Goal: Check status: Check status

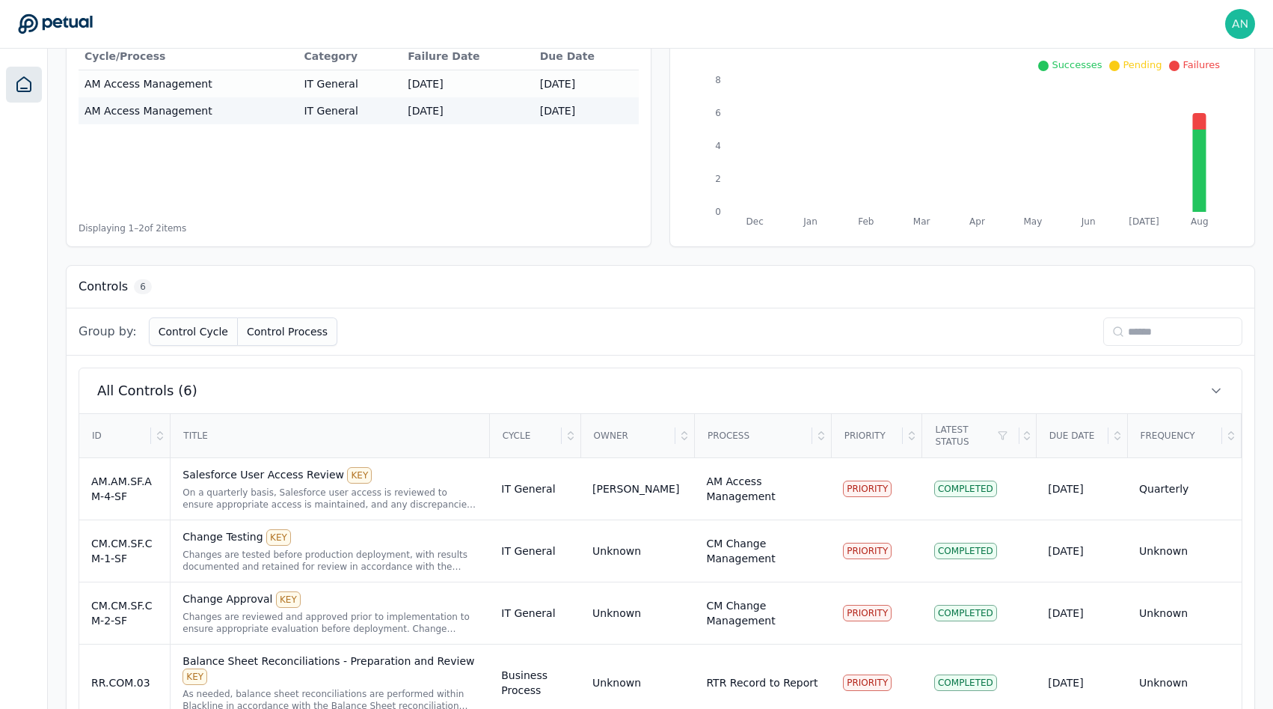
scroll to position [369, 0]
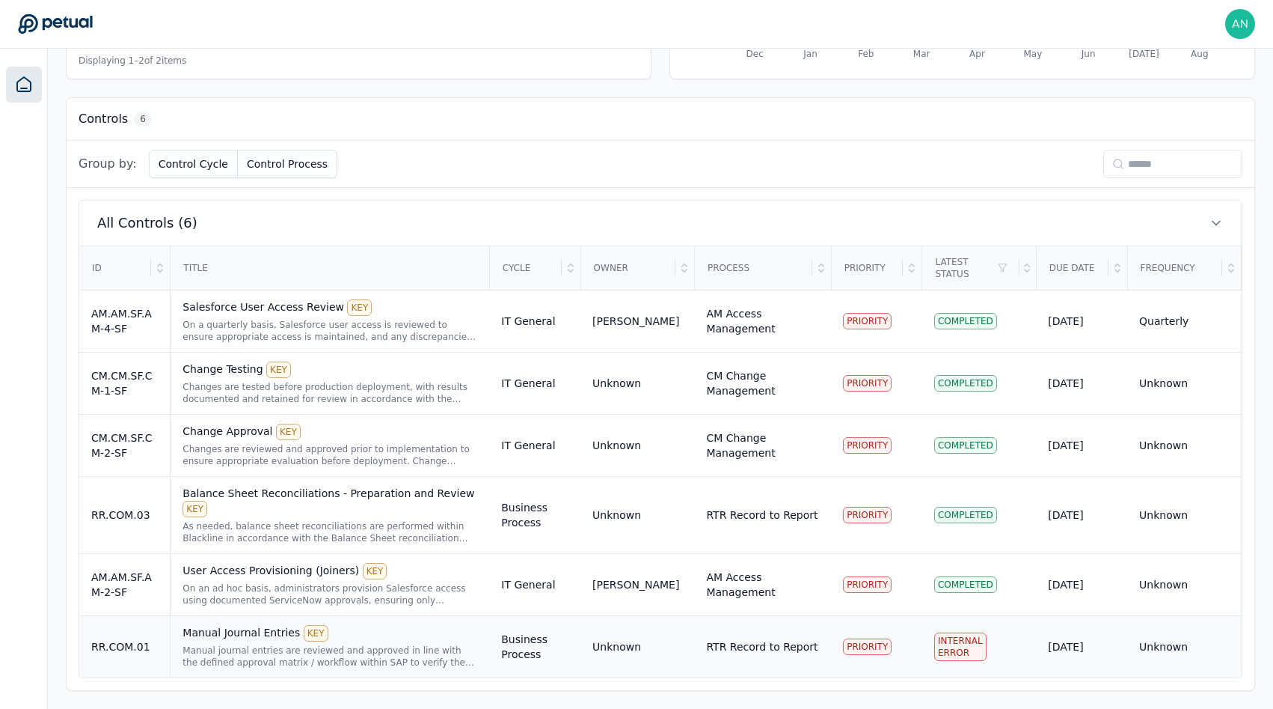
click at [338, 639] on div "Manual Journal Entries KEY" at bounding box center [330, 633] width 295 height 16
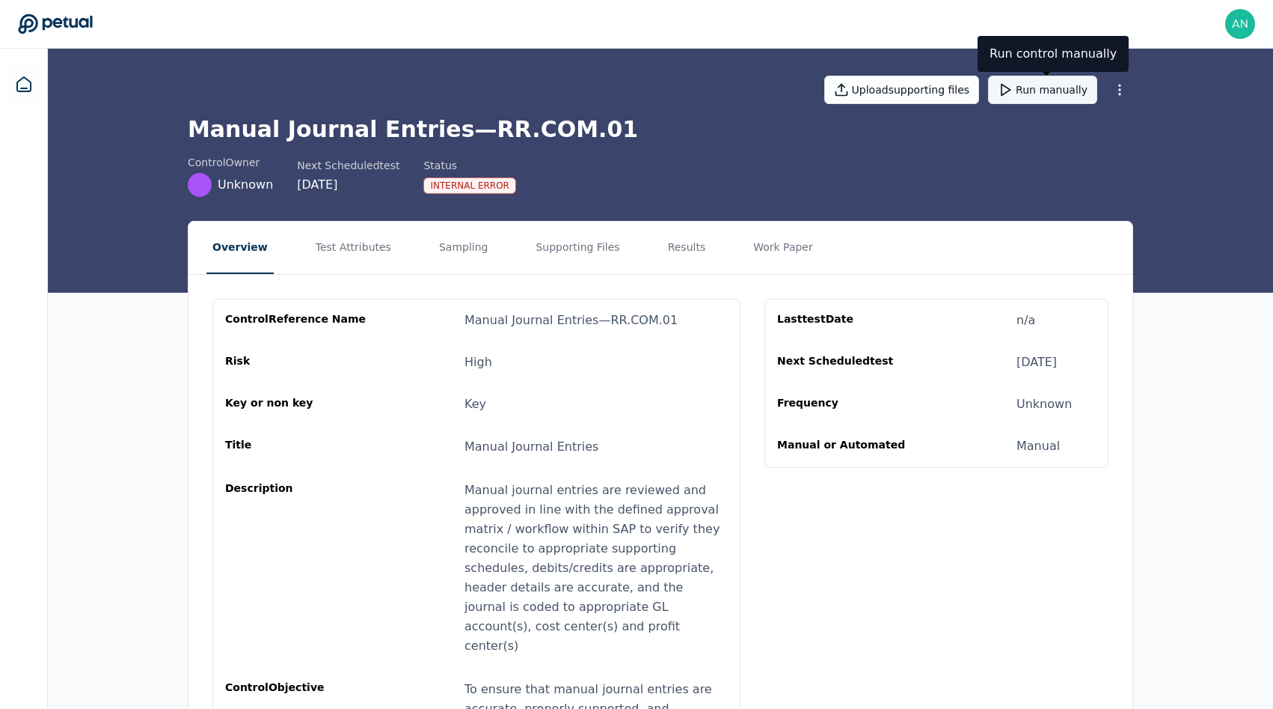
click at [1052, 87] on button "Run manually" at bounding box center [1042, 90] width 109 height 28
click at [633, 140] on h1 "Manual Journal Entries — RR.COM.01" at bounding box center [661, 129] width 946 height 27
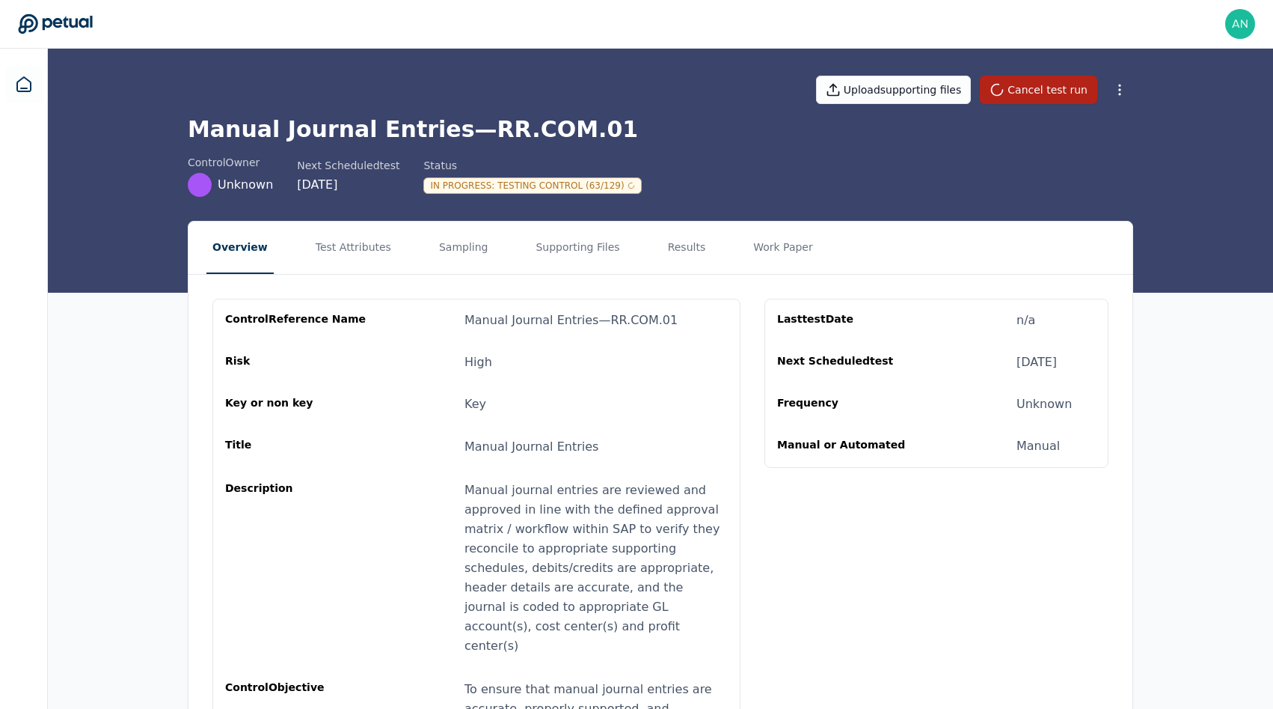
click at [613, 187] on div "In Progress : Testing Control (63/129)" at bounding box center [532, 185] width 218 height 16
click at [655, 174] on div "control Owner Unknown Next Scheduled test [DATE] Status In Progress : Testing C…" at bounding box center [661, 176] width 946 height 42
click at [550, 258] on button "Supporting Files" at bounding box center [578, 247] width 96 height 52
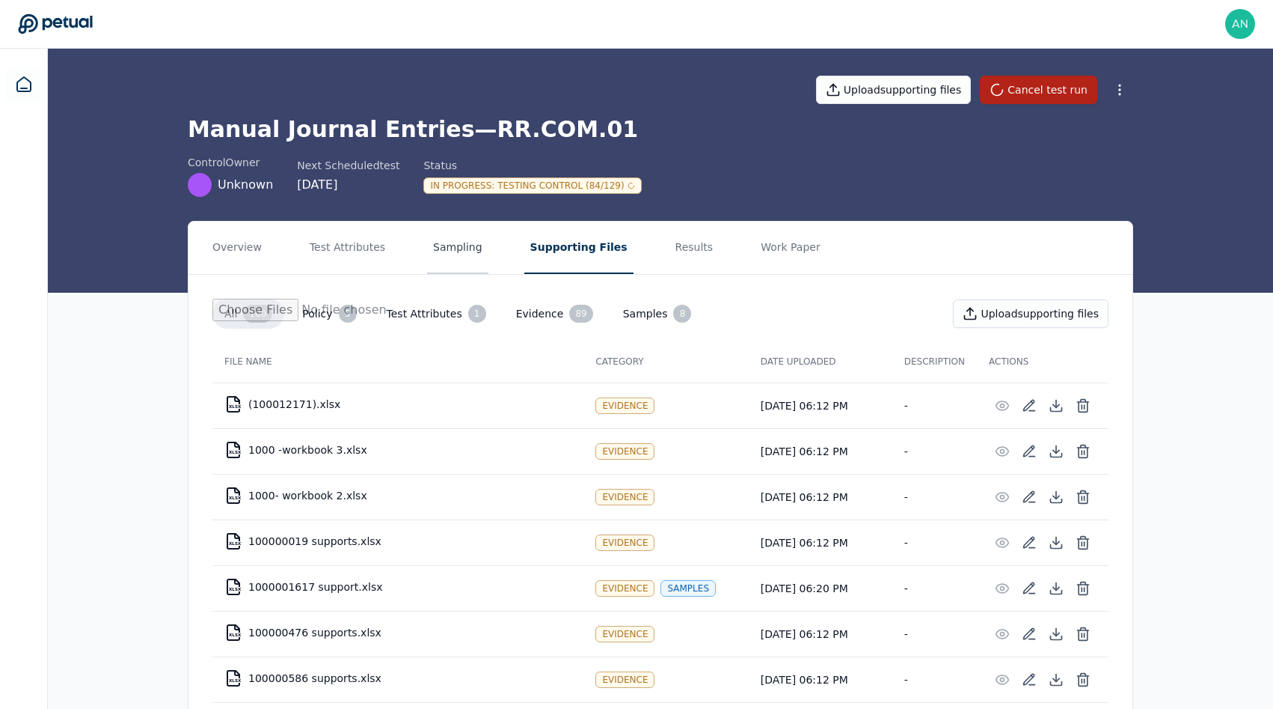
click at [458, 243] on button "Sampling" at bounding box center [457, 247] width 61 height 52
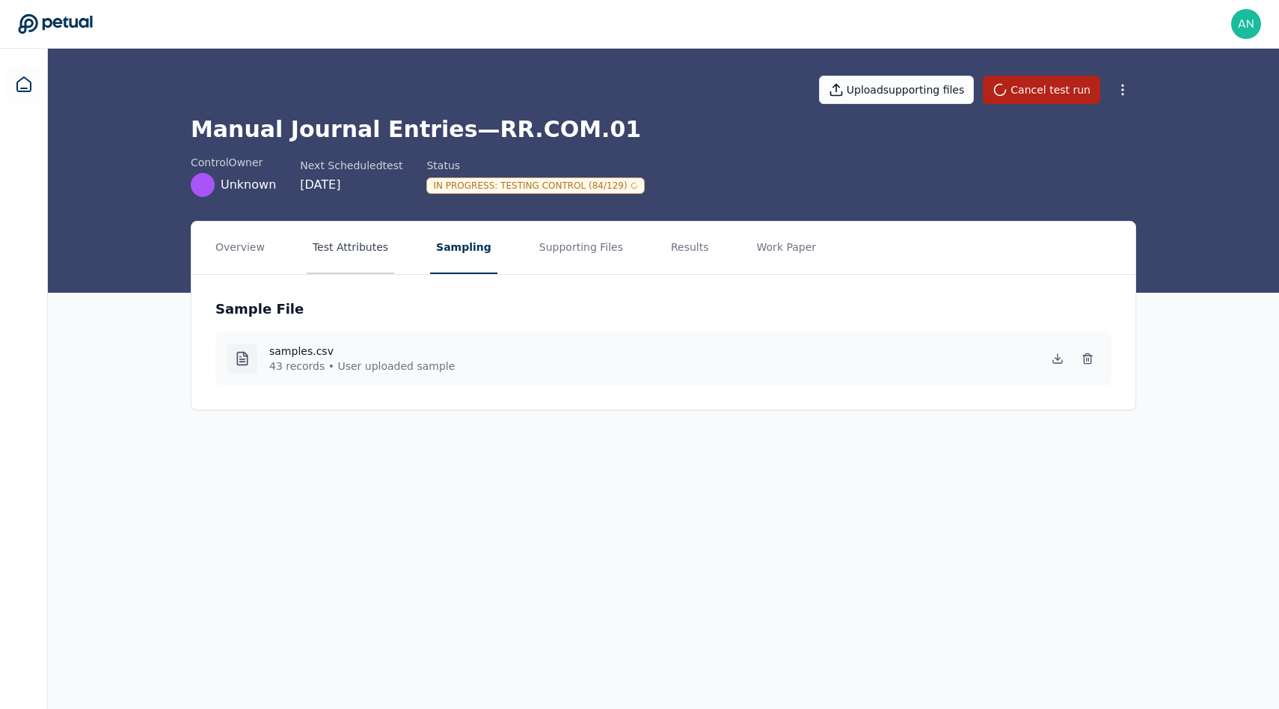
click at [356, 241] on button "Test Attributes" at bounding box center [351, 247] width 88 height 52
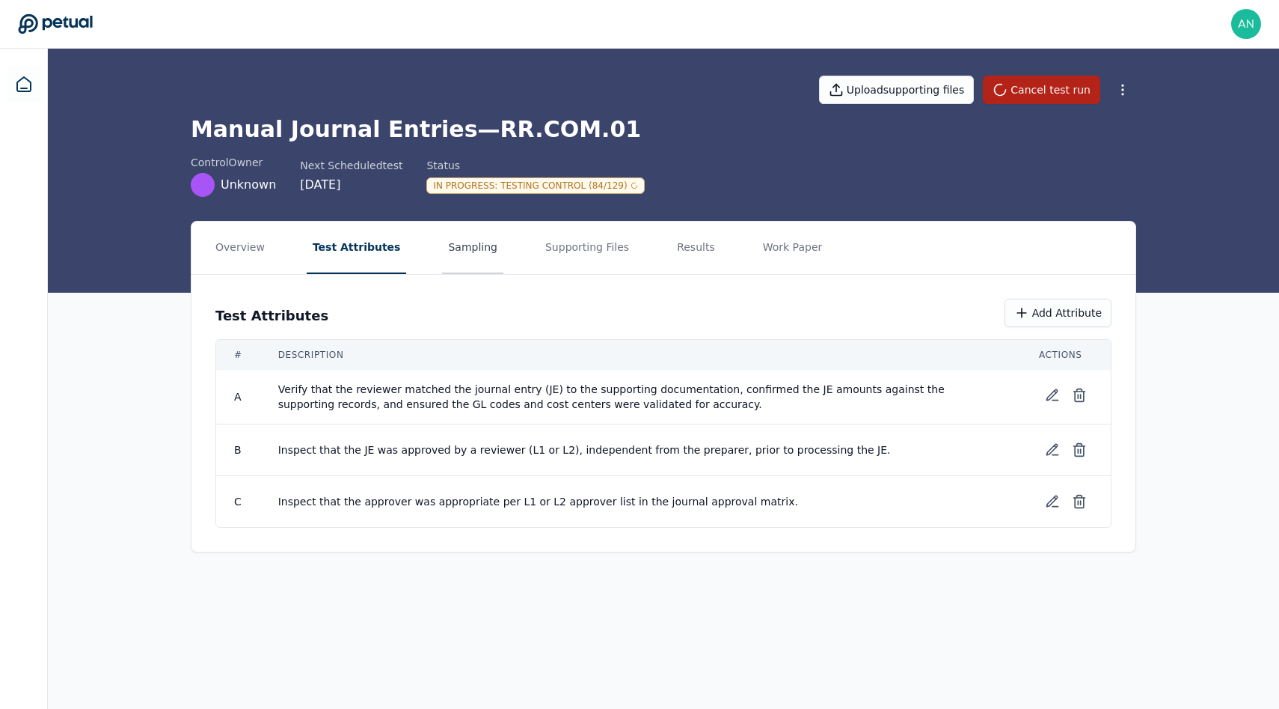
click at [442, 244] on button "Sampling" at bounding box center [472, 247] width 61 height 52
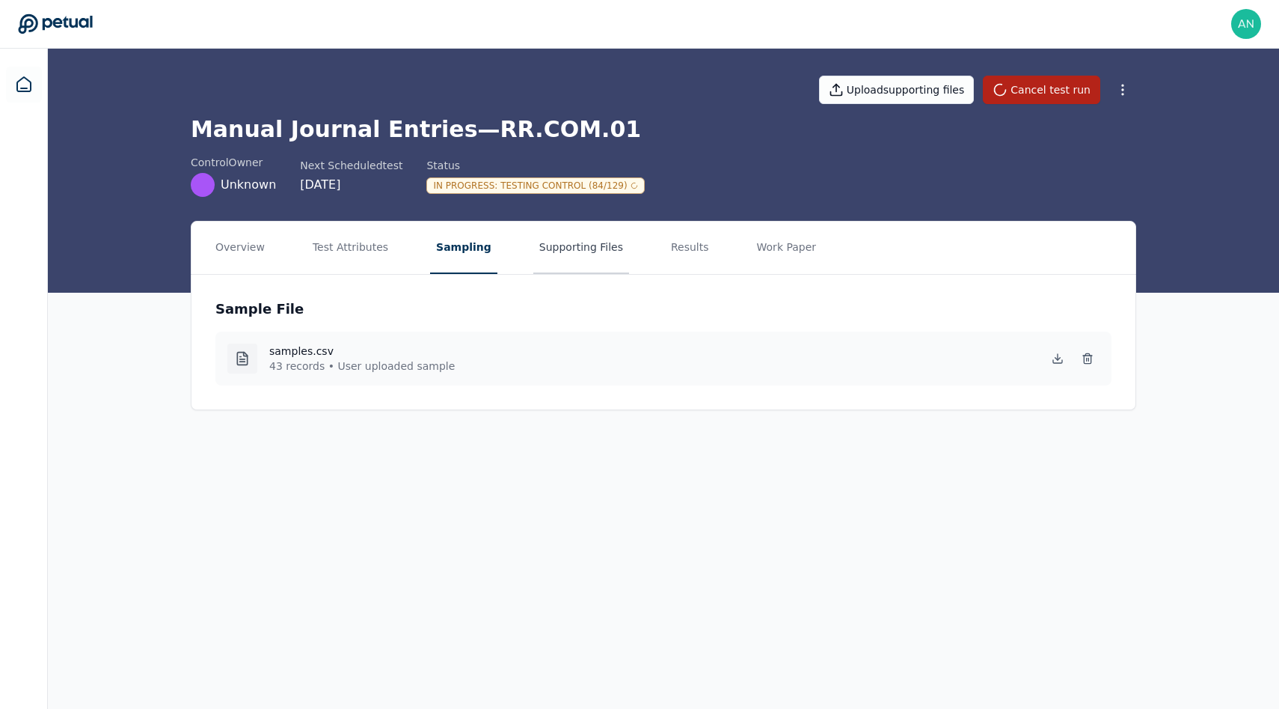
click at [533, 244] on button "Supporting Files" at bounding box center [581, 247] width 96 height 52
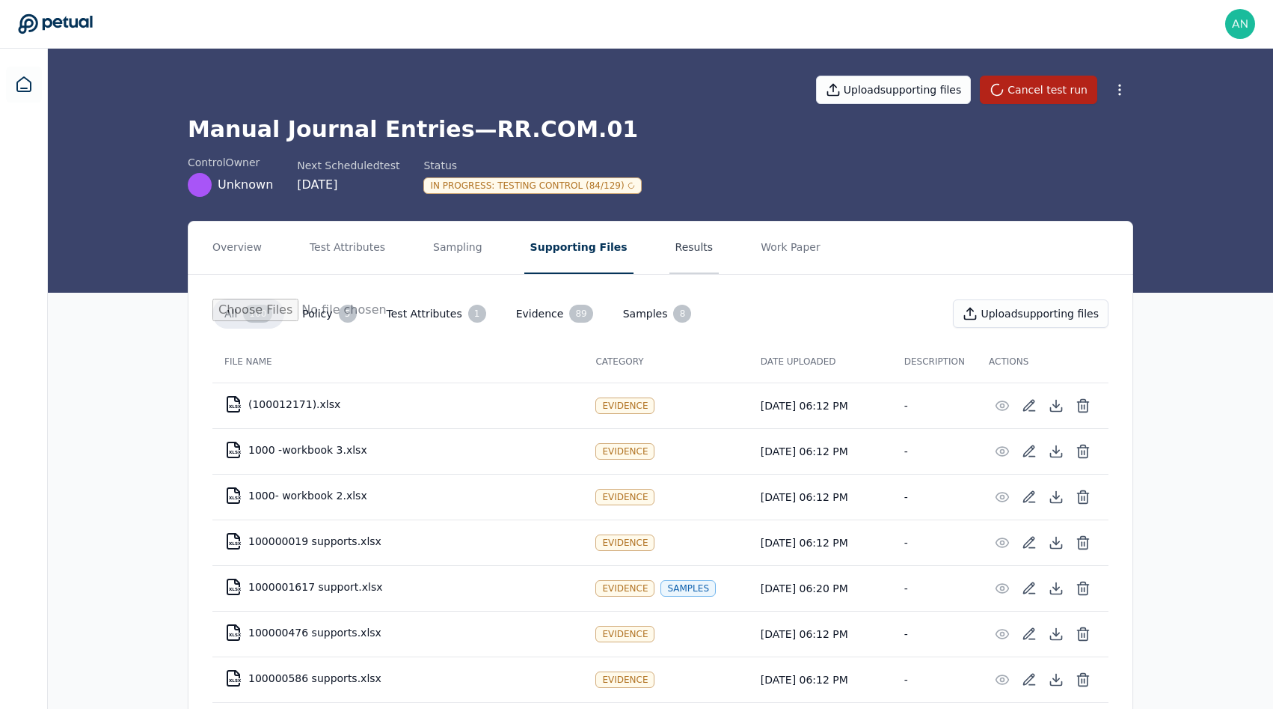
click at [670, 236] on button "Results" at bounding box center [695, 247] width 50 height 52
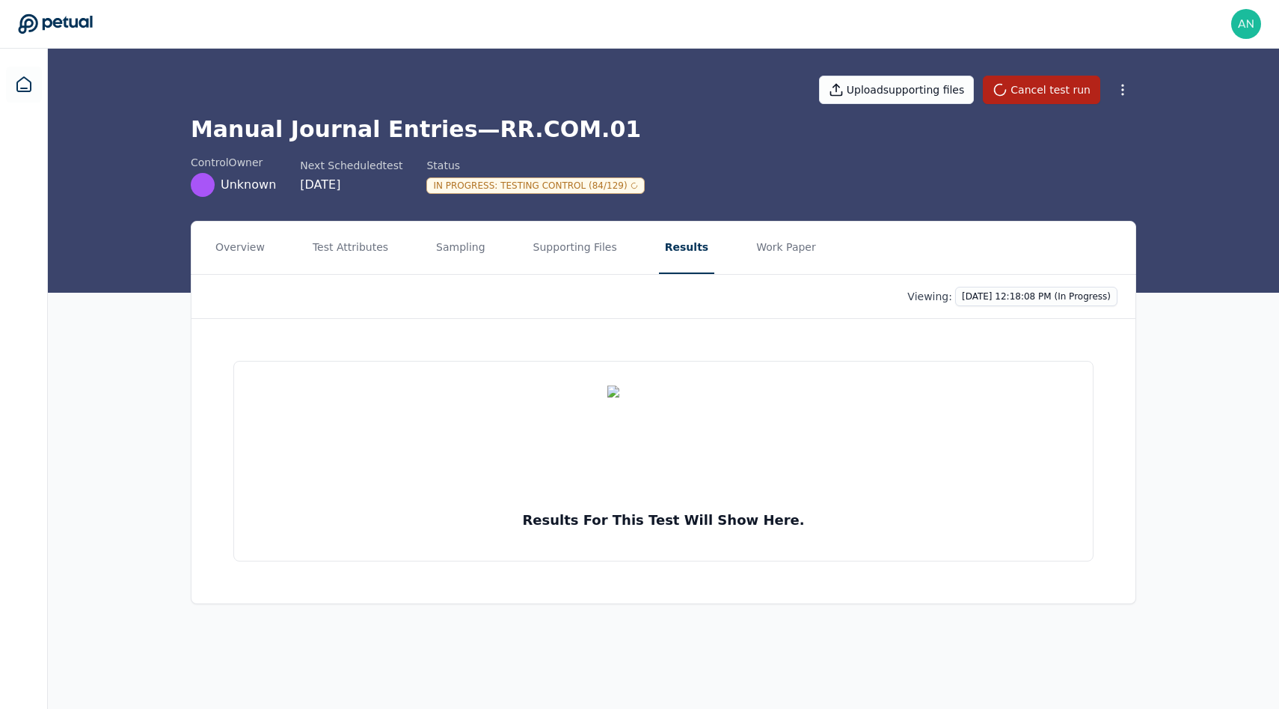
click at [669, 178] on div "control Owner Unknown Next Scheduled test [DATE] Status In Progress : Testing C…" at bounding box center [664, 176] width 946 height 42
click at [22, 83] on icon at bounding box center [24, 85] width 18 height 18
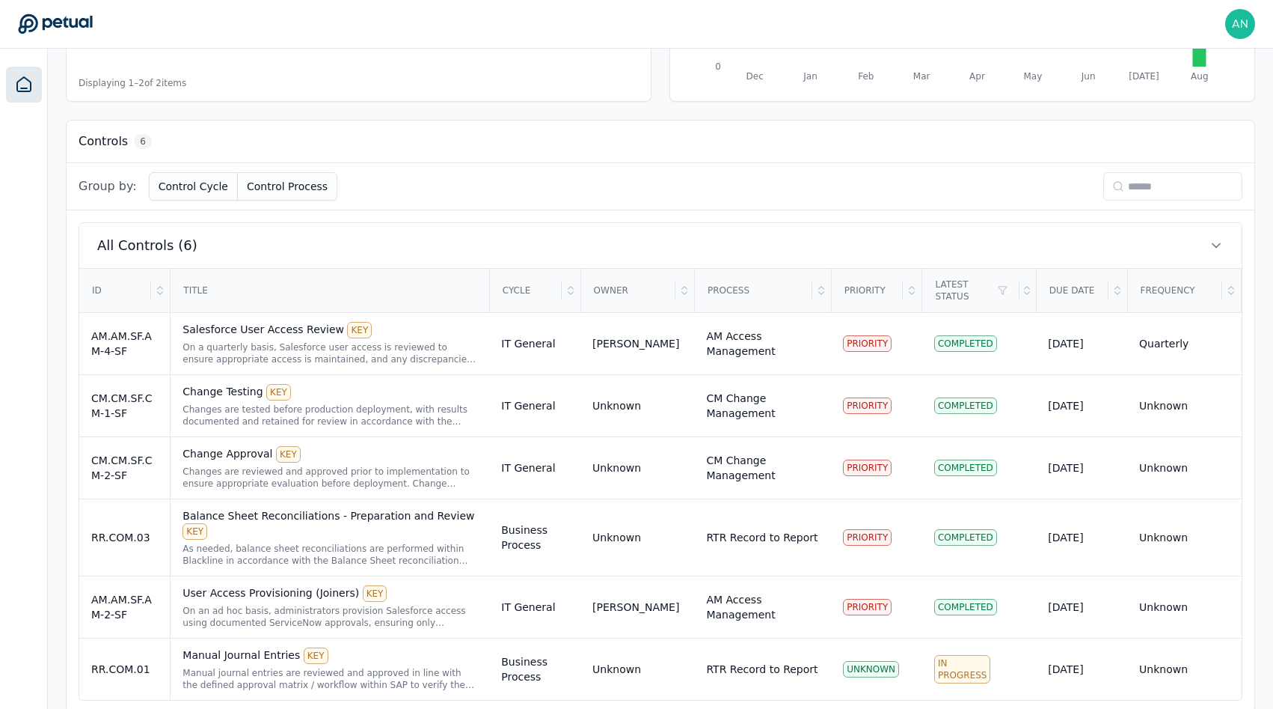
scroll to position [369, 0]
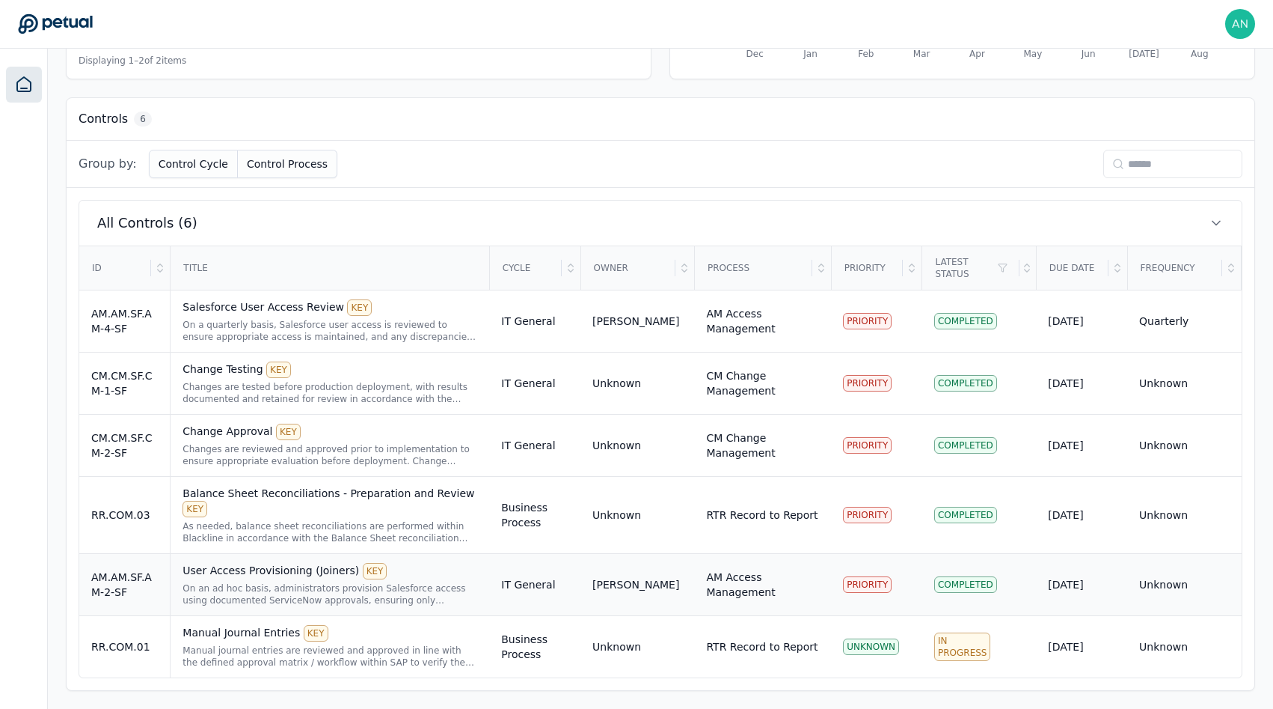
click at [239, 574] on div "User Access Provisioning (Joiners) KEY" at bounding box center [330, 571] width 295 height 16
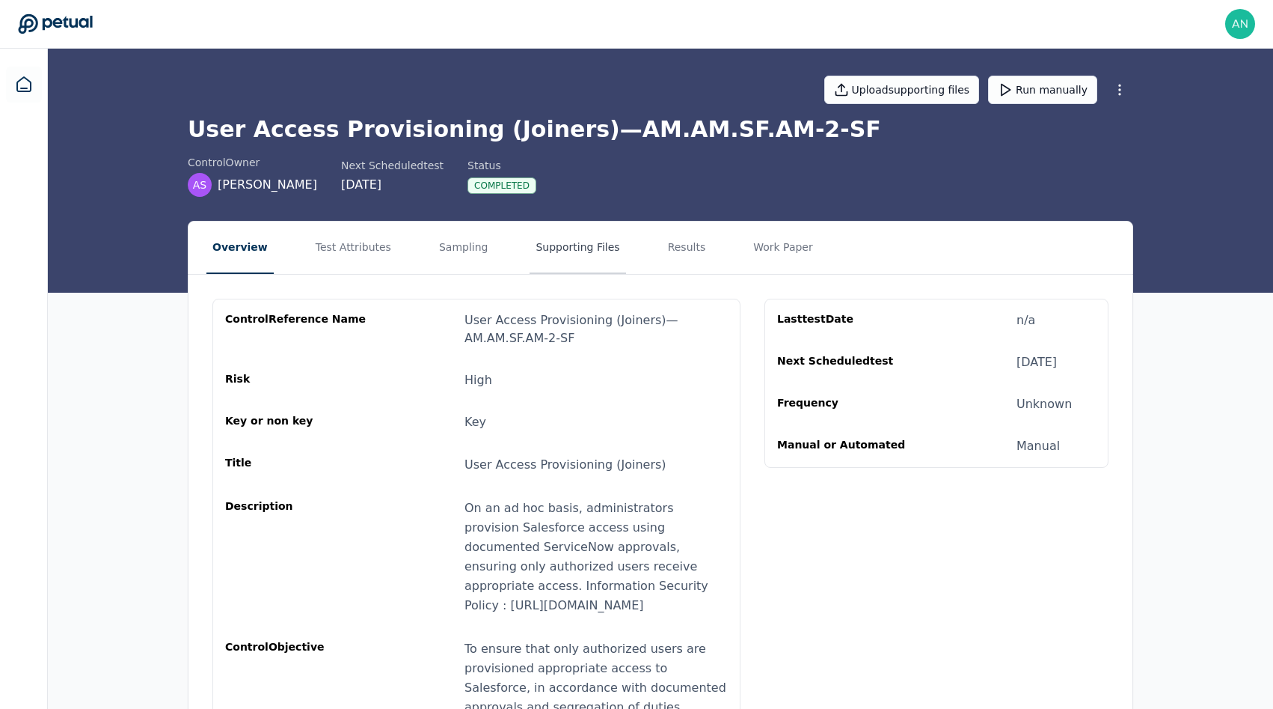
click at [562, 253] on button "Supporting Files" at bounding box center [578, 247] width 96 height 52
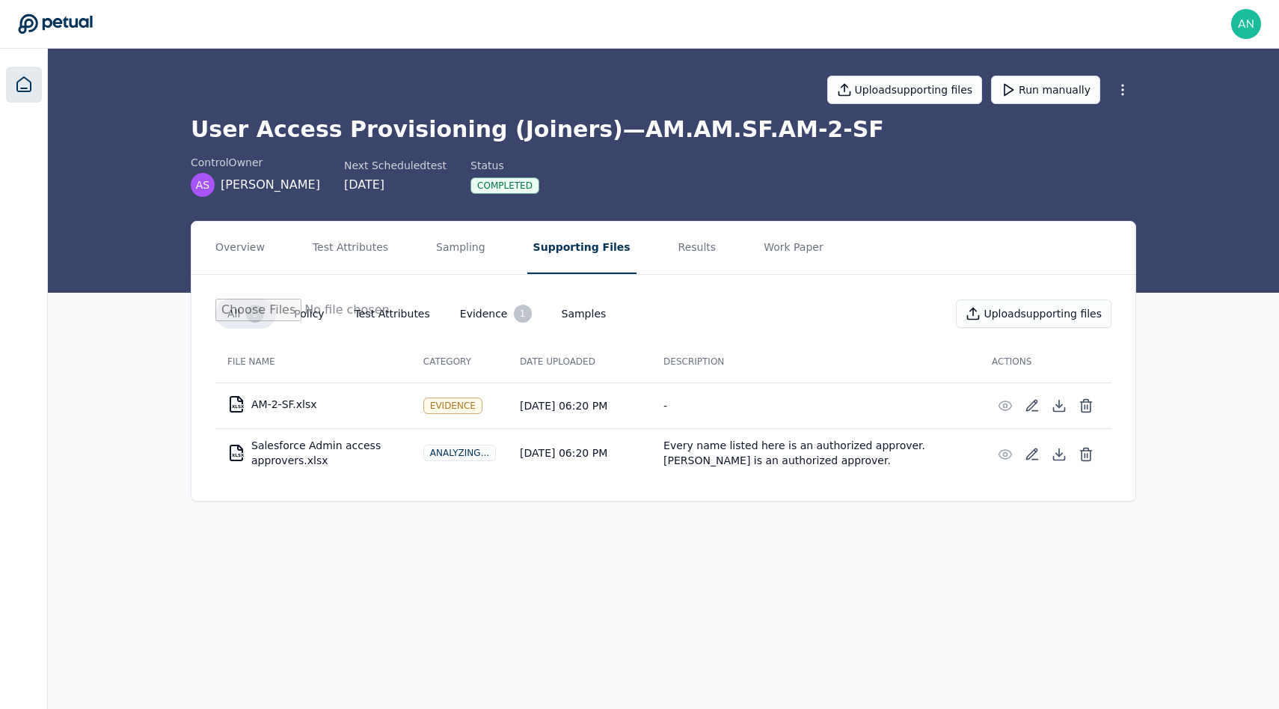
click at [18, 72] on link at bounding box center [24, 85] width 36 height 36
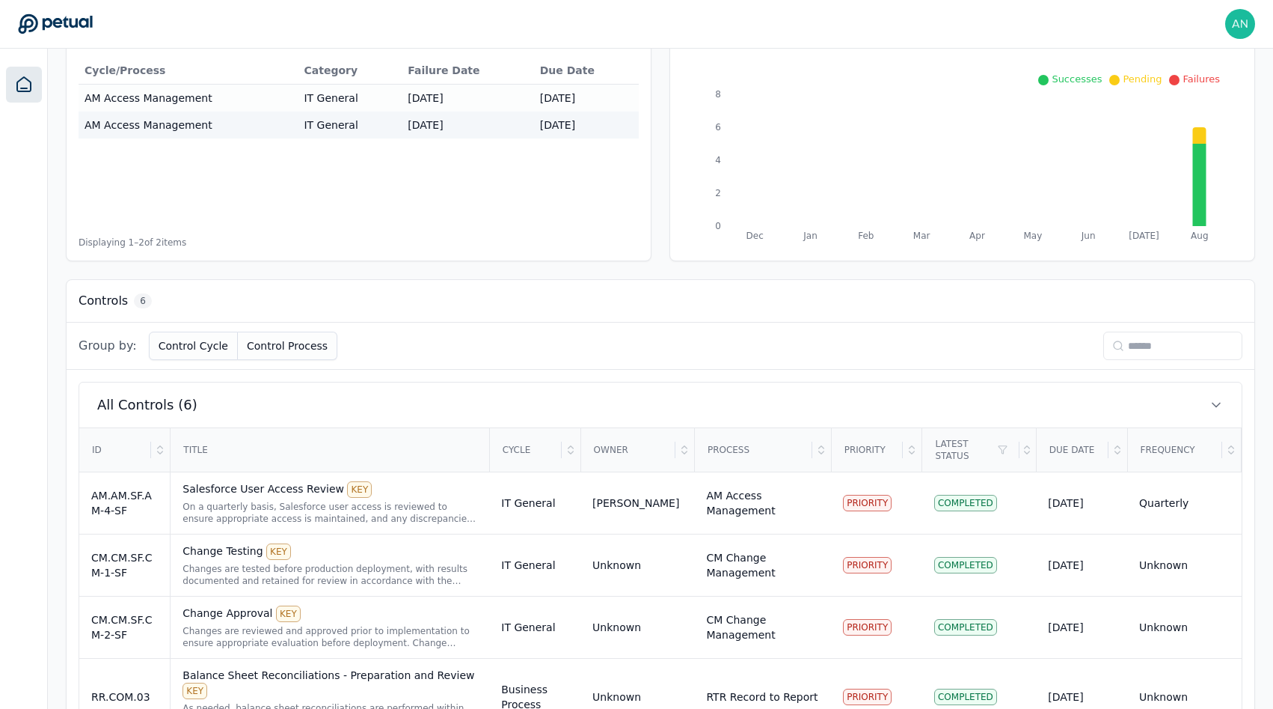
scroll to position [369, 0]
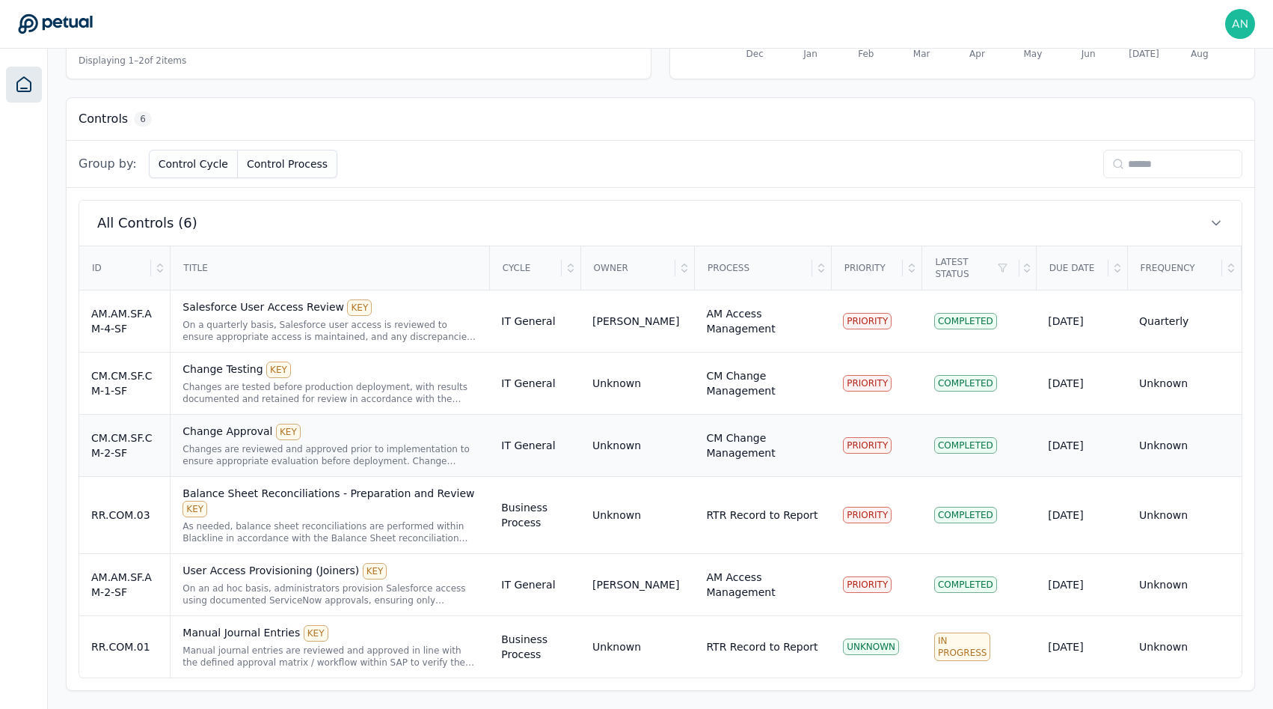
click at [230, 446] on div "Changes are reviewed and approved prior to implementation to ensure appropriate…" at bounding box center [330, 455] width 295 height 24
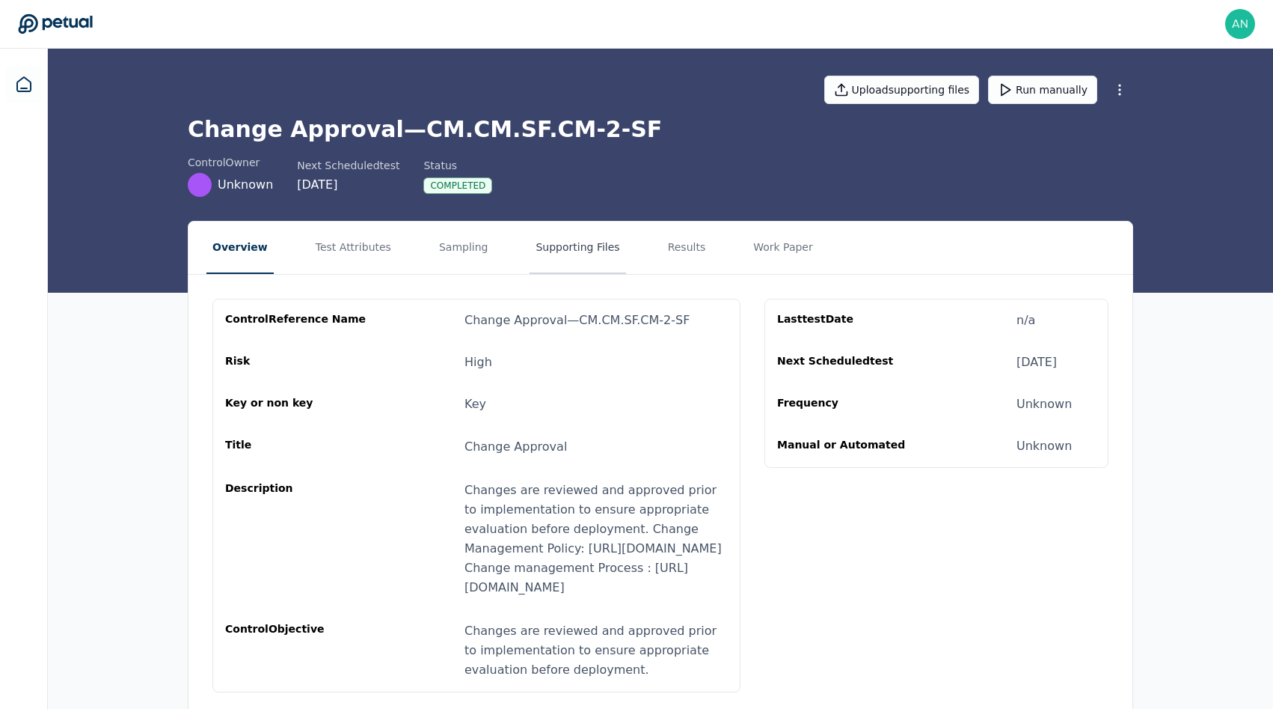
click at [542, 254] on button "Supporting Files" at bounding box center [578, 247] width 96 height 52
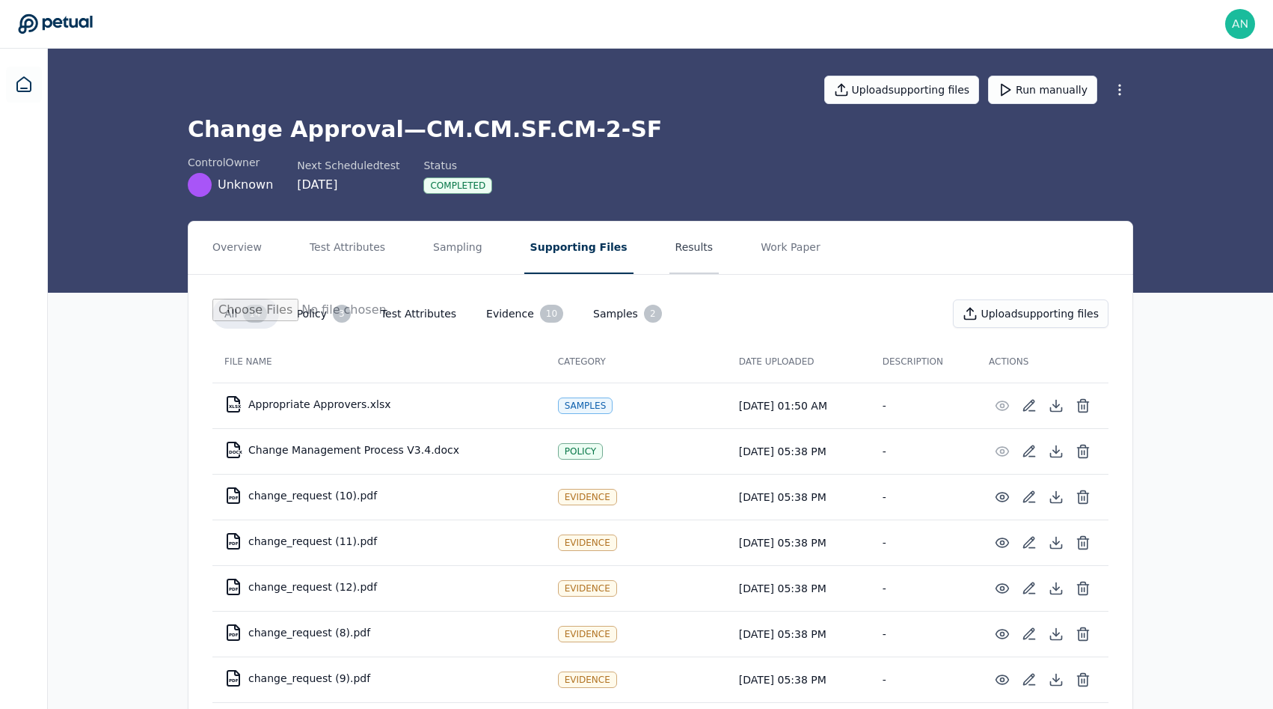
click at [687, 266] on button "Results" at bounding box center [695, 247] width 50 height 52
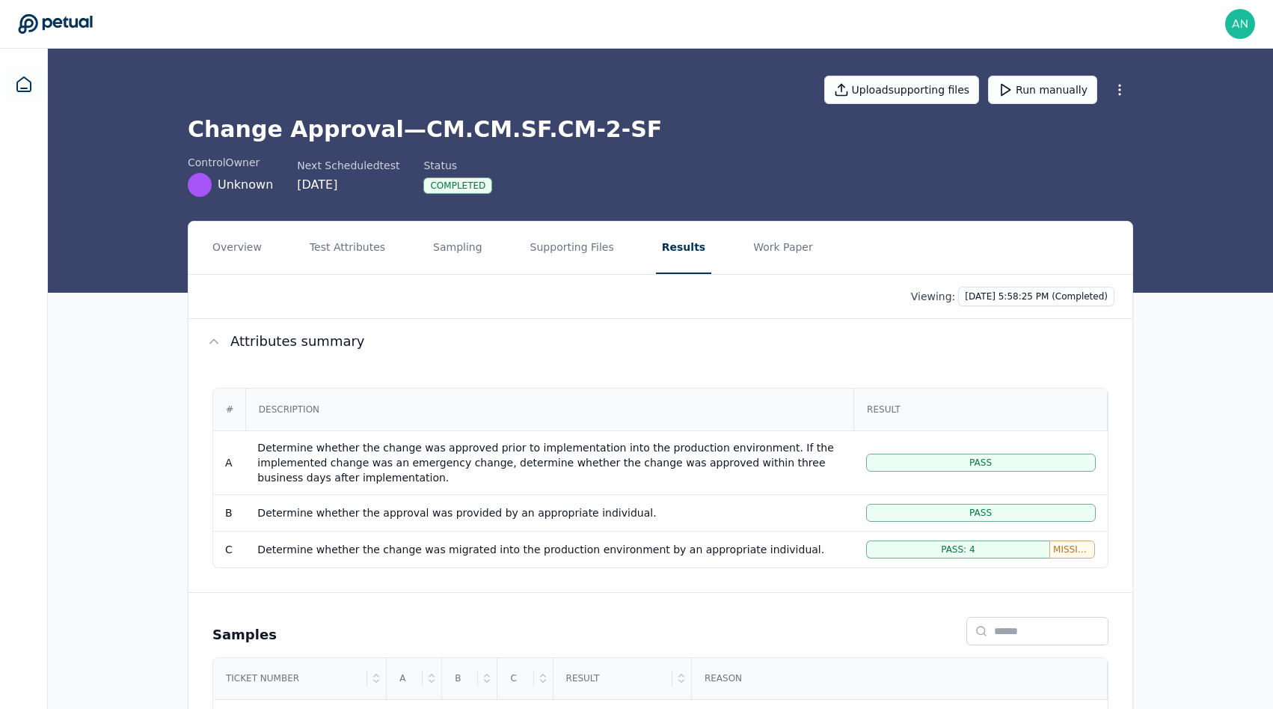
click at [521, 168] on div "control Owner Unknown Next Scheduled test [DATE] Status Completed" at bounding box center [661, 176] width 946 height 42
click at [1023, 94] on button "Run manually" at bounding box center [1042, 90] width 109 height 28
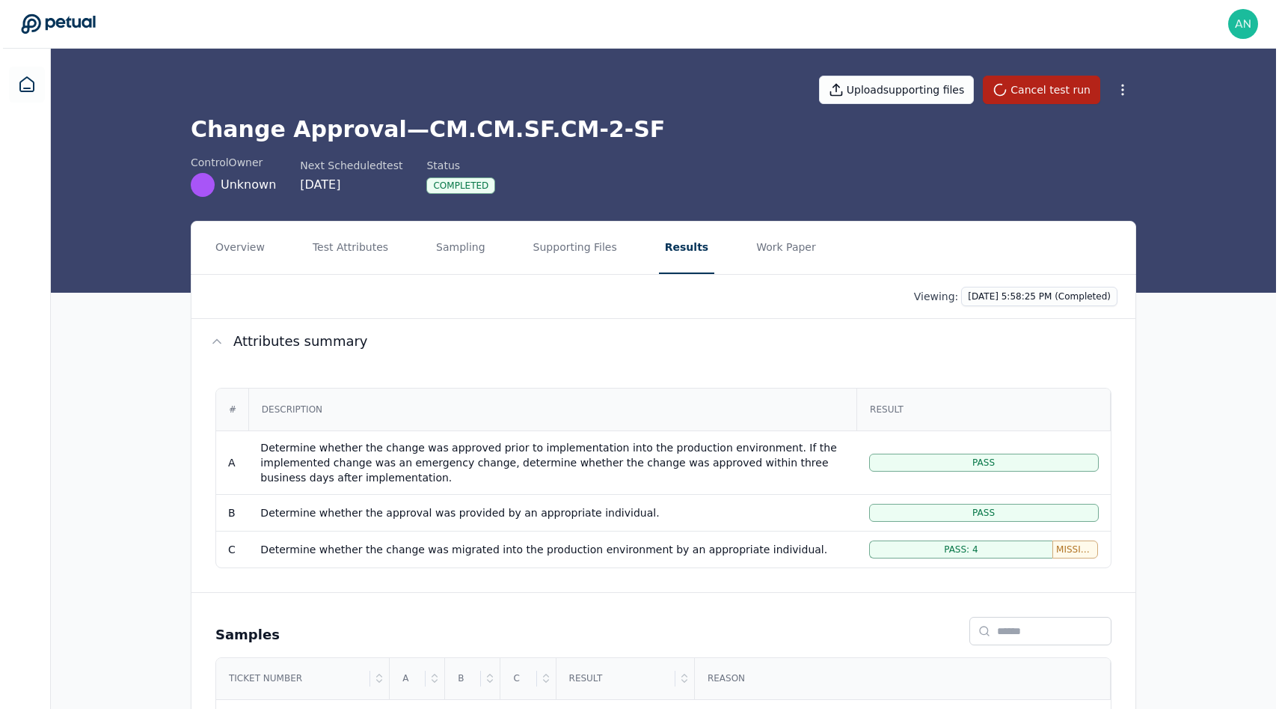
scroll to position [283, 0]
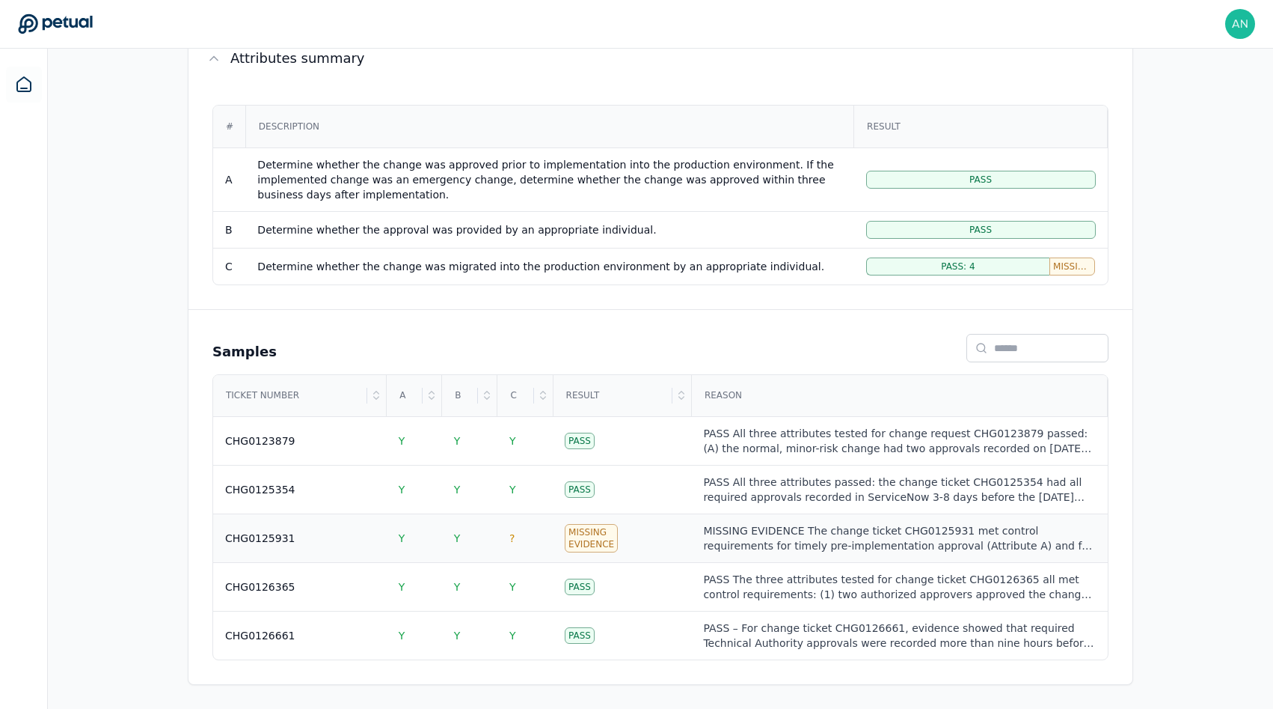
click at [328, 536] on div "CHG0125931" at bounding box center [300, 537] width 150 height 15
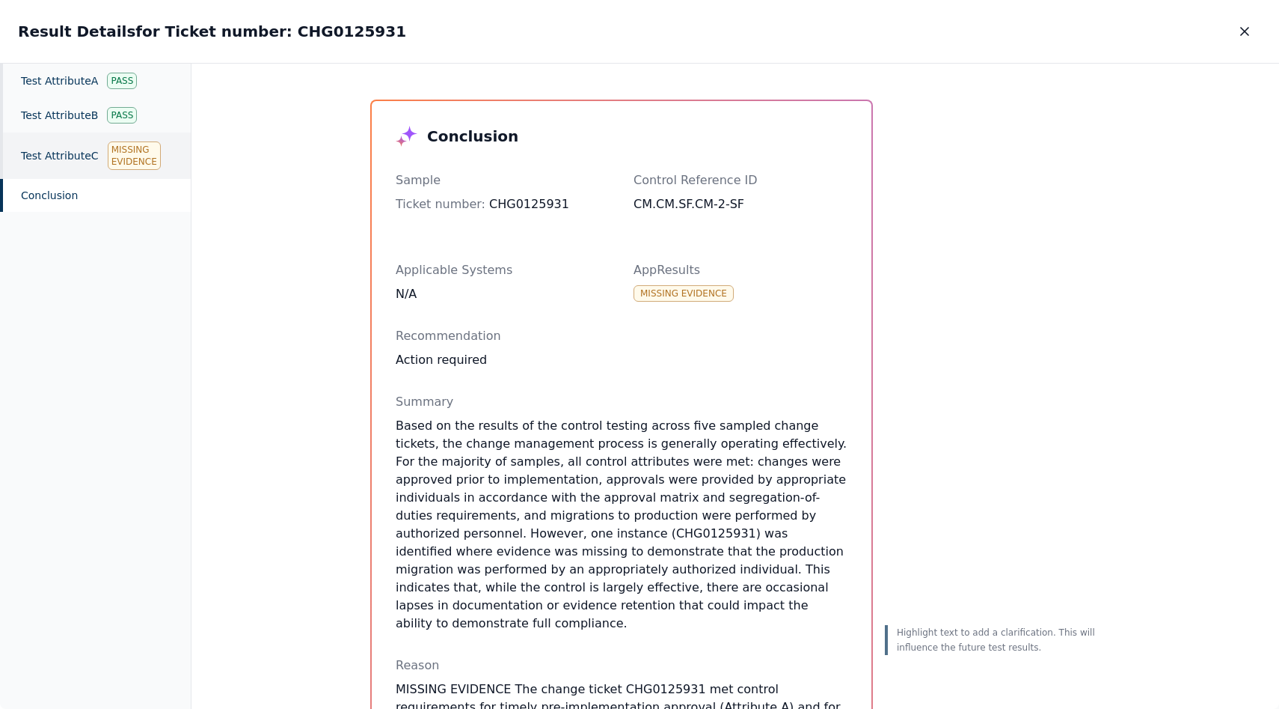
click at [61, 155] on div "Test Attribute C Missing Evidence" at bounding box center [95, 155] width 191 height 46
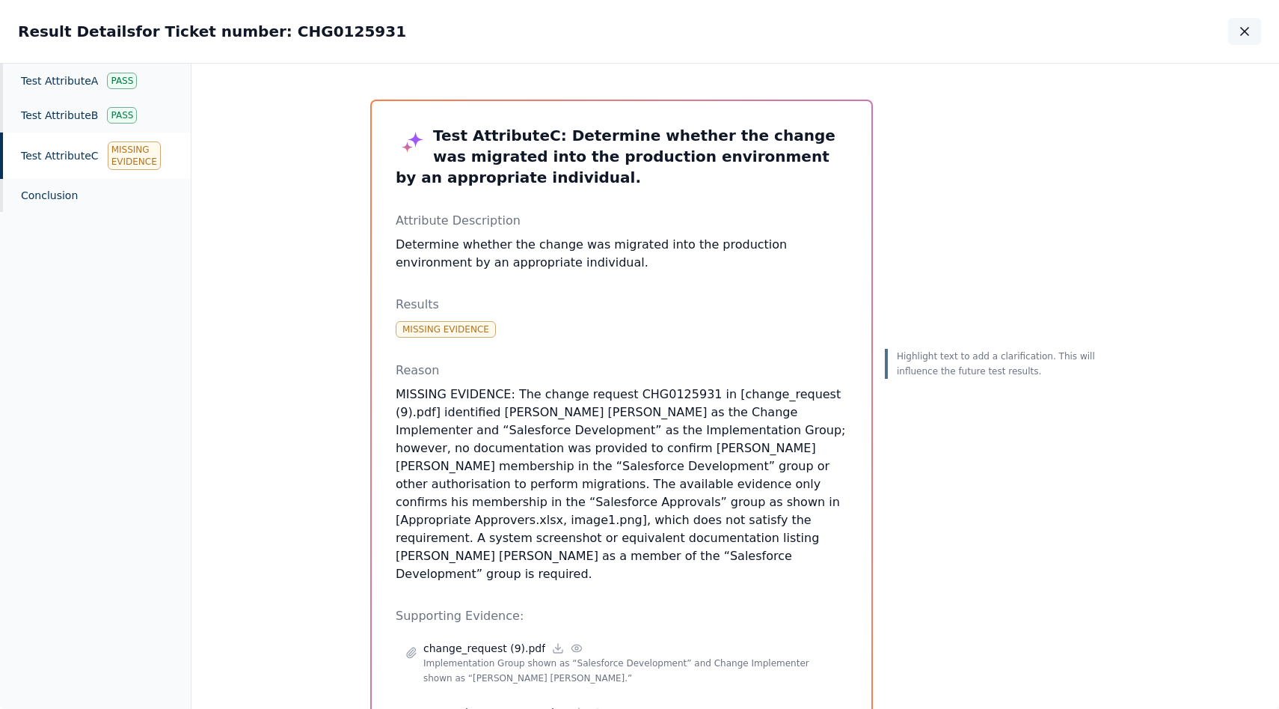
click at [1258, 31] on button "button" at bounding box center [1245, 31] width 33 height 27
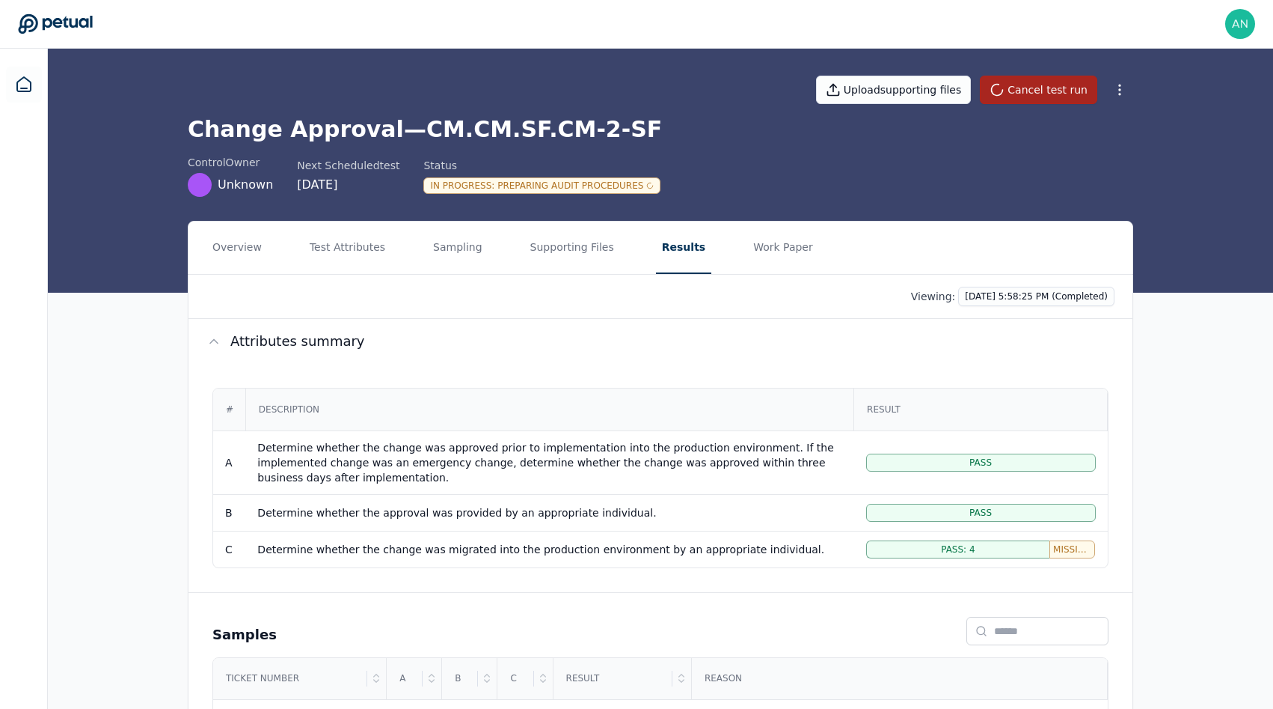
click at [1044, 90] on button "Cancel test run" at bounding box center [1038, 90] width 117 height 28
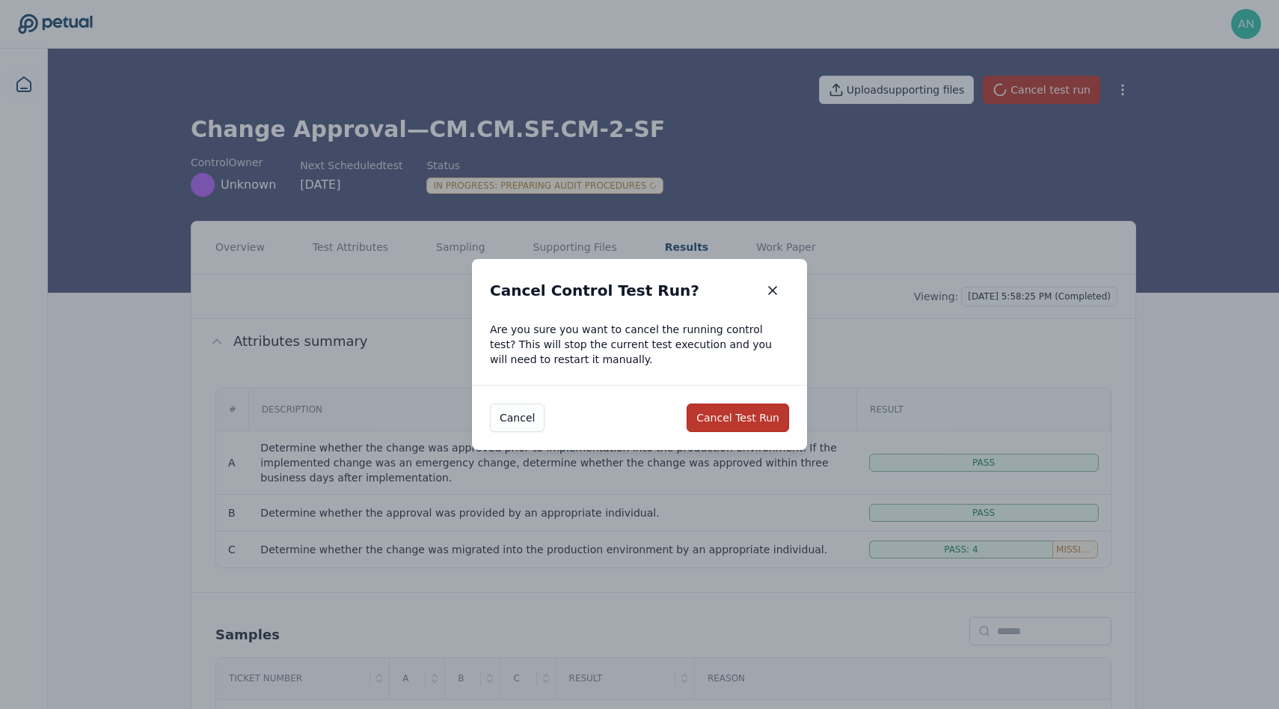
click at [727, 409] on button "Cancel Test Run" at bounding box center [738, 417] width 103 height 28
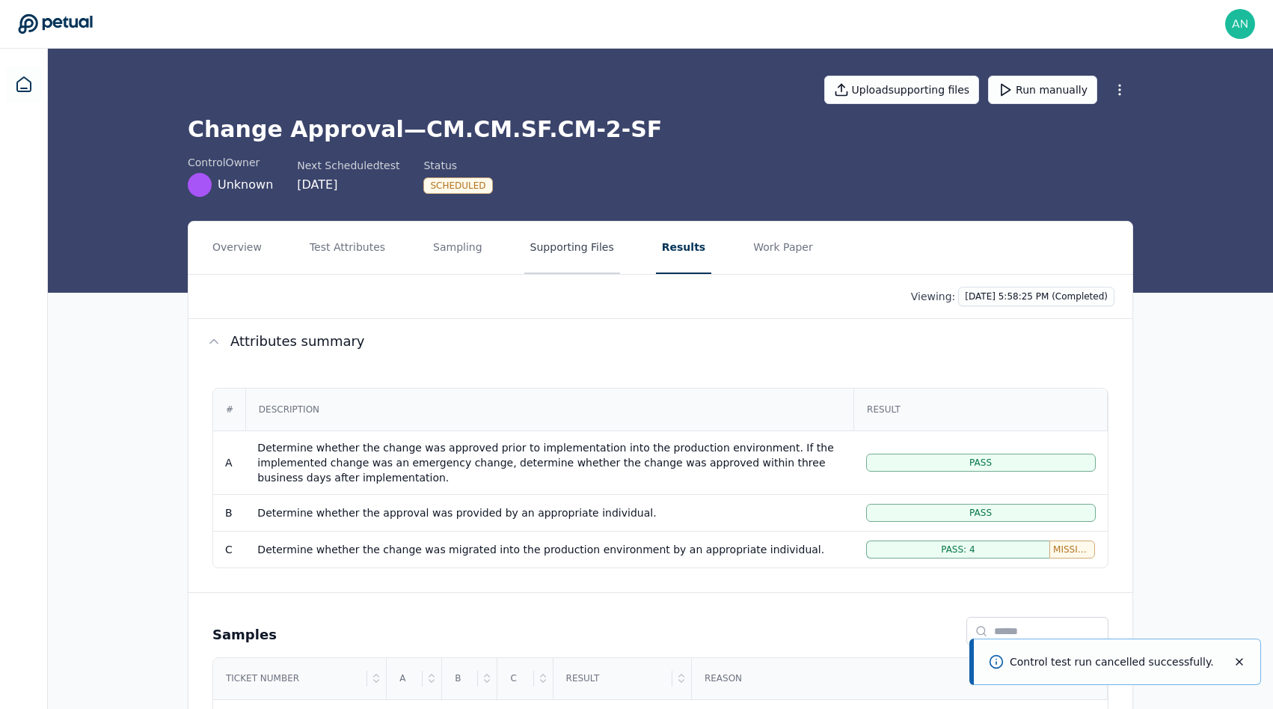
click at [548, 242] on button "Supporting Files" at bounding box center [572, 247] width 96 height 52
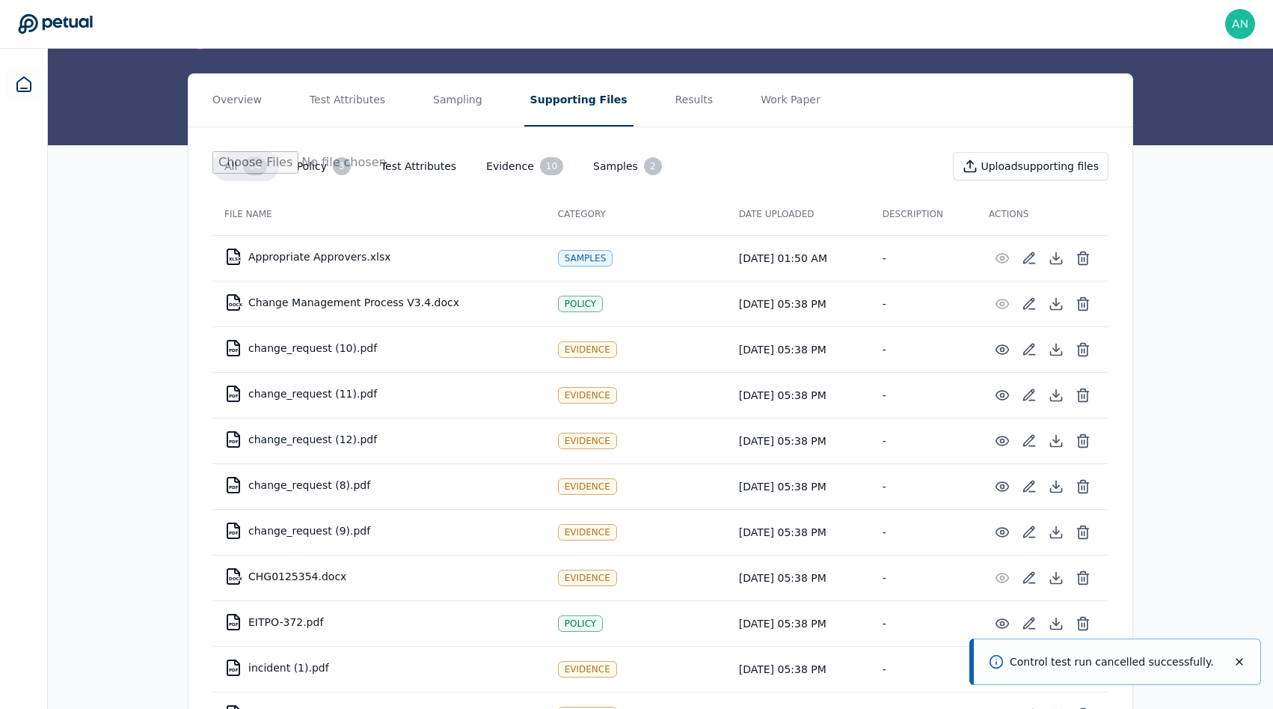
scroll to position [196, 0]
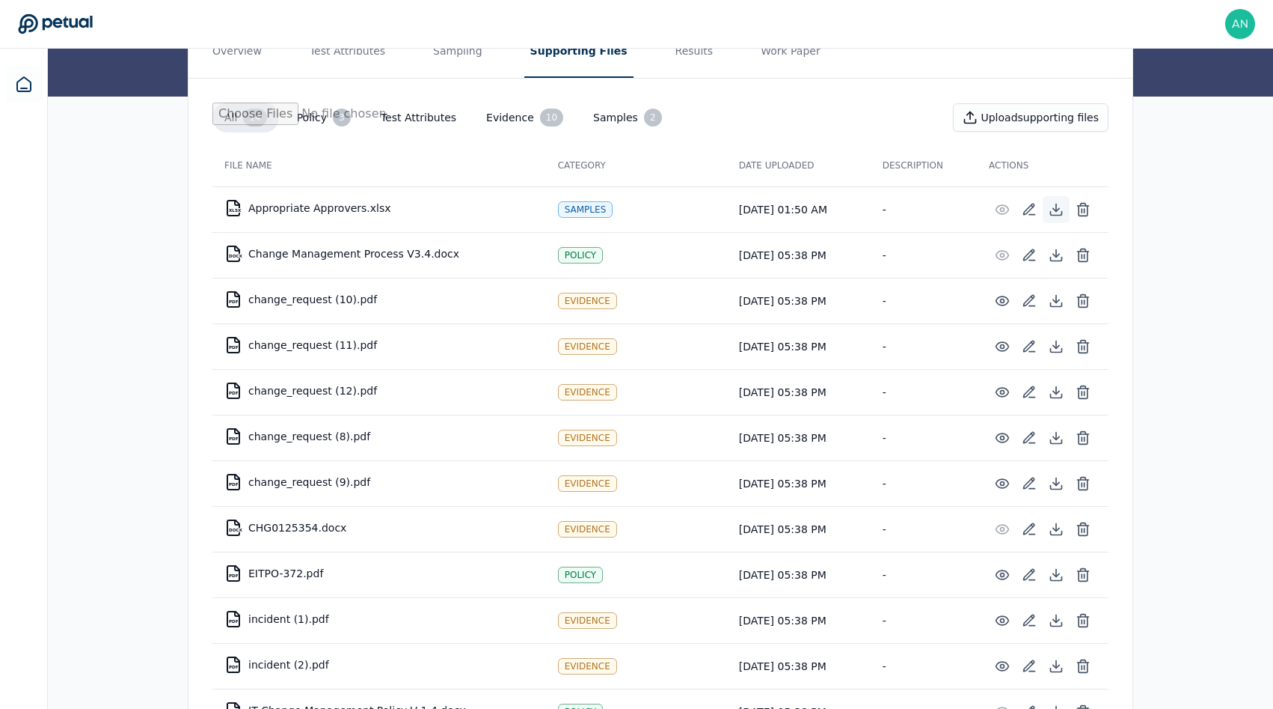
click at [1051, 212] on icon at bounding box center [1056, 209] width 15 height 15
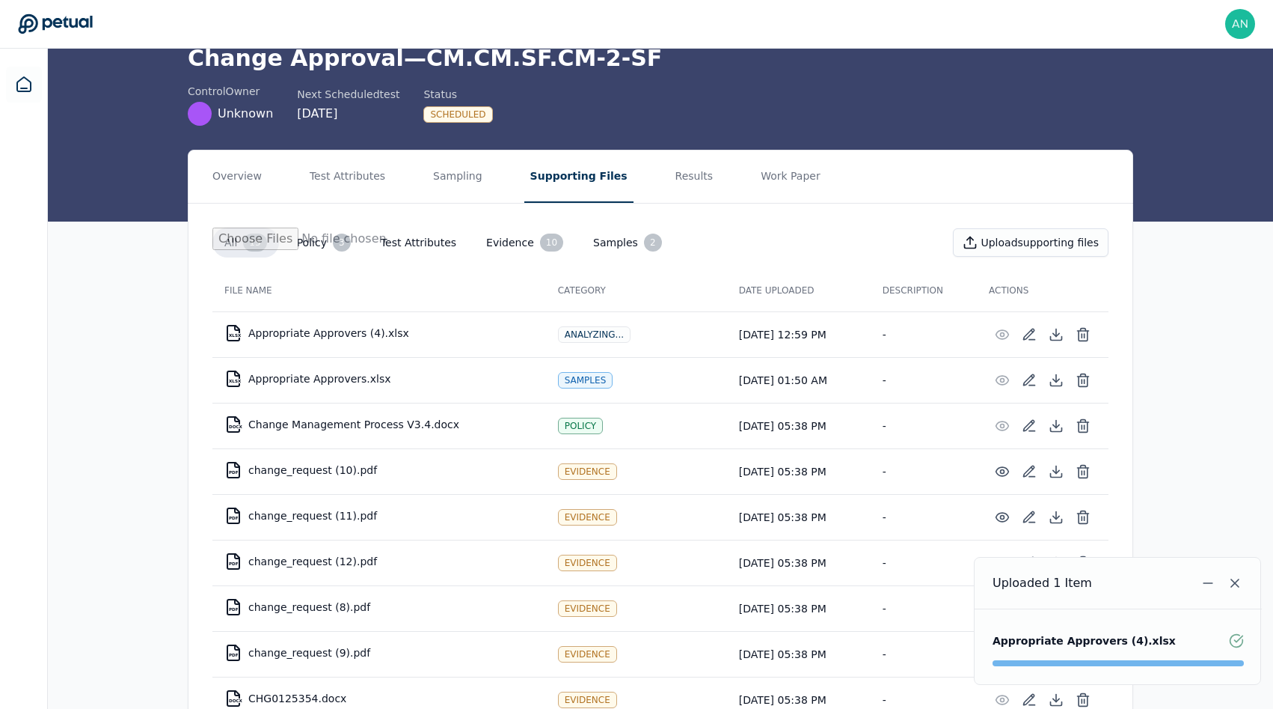
scroll to position [73, 0]
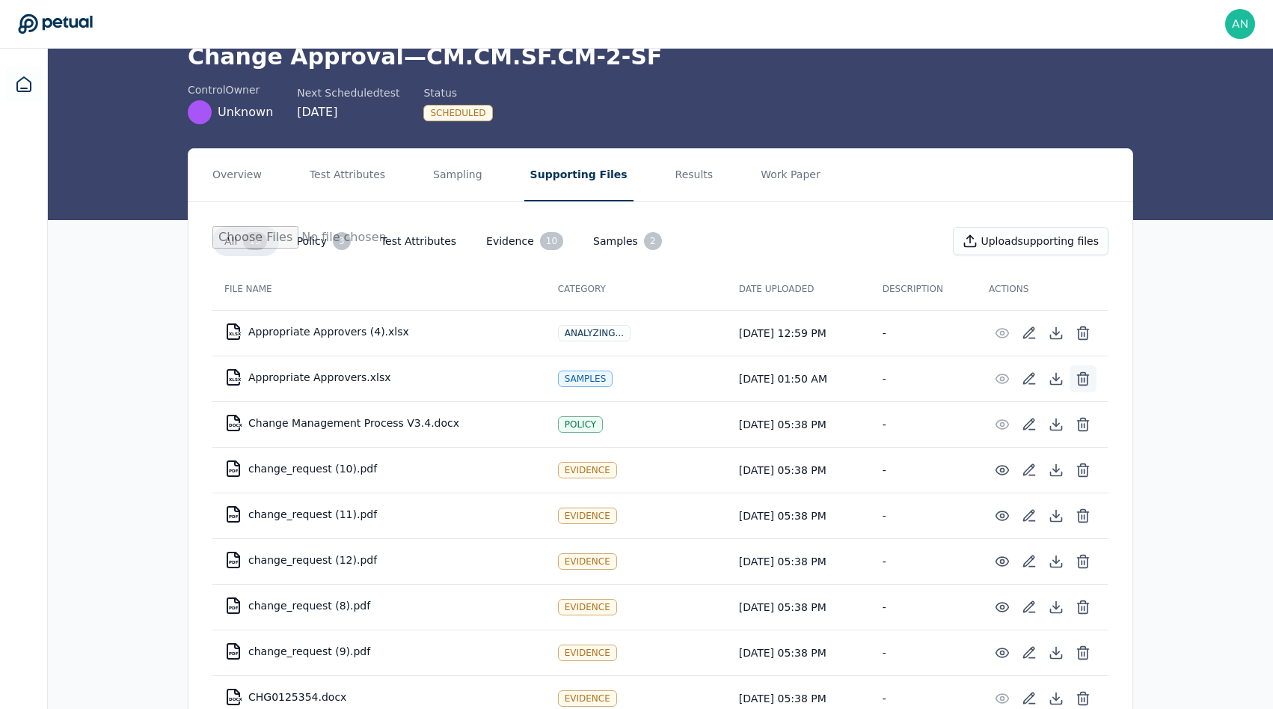
click at [1082, 383] on icon at bounding box center [1083, 378] width 15 height 15
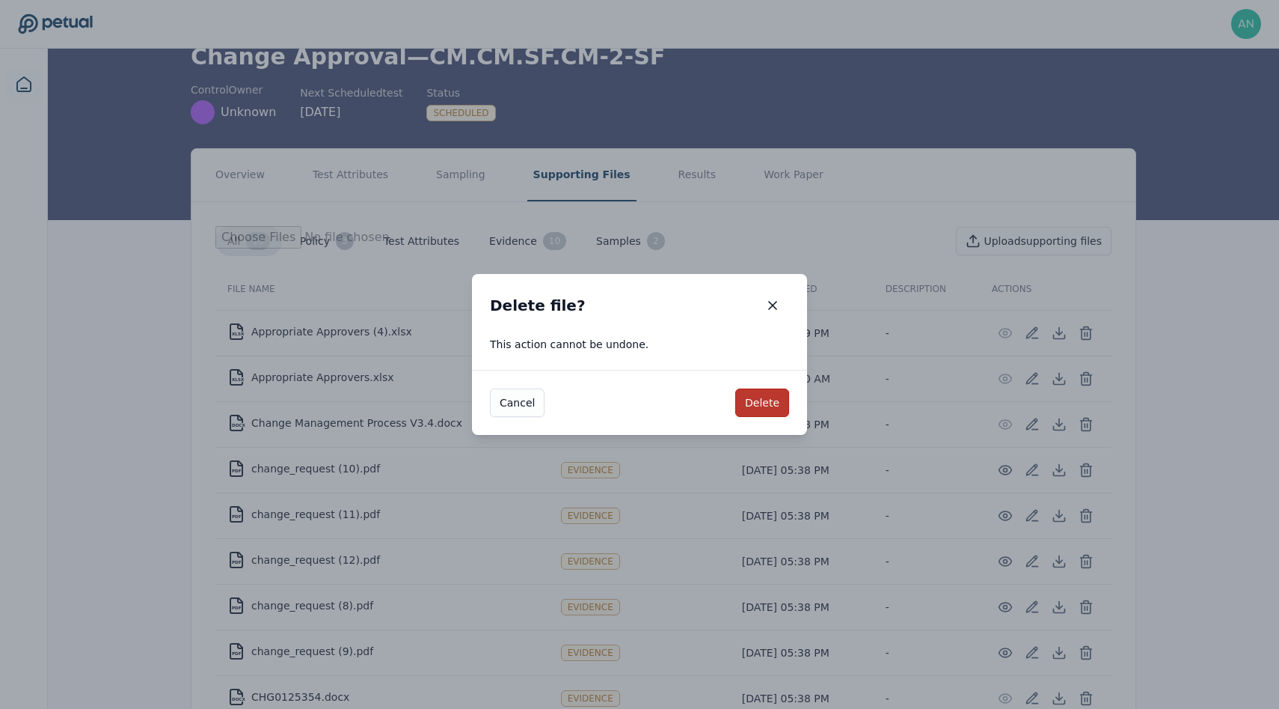
click at [768, 403] on button "Delete" at bounding box center [762, 402] width 54 height 28
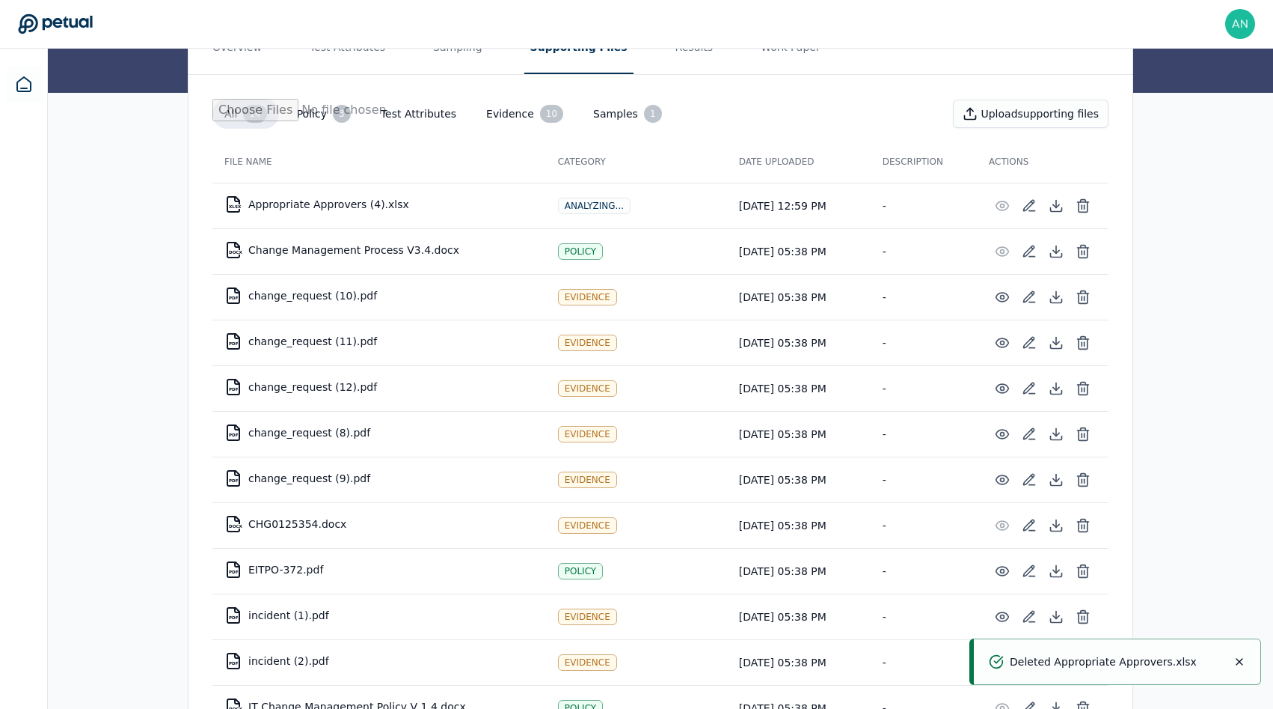
scroll to position [0, 0]
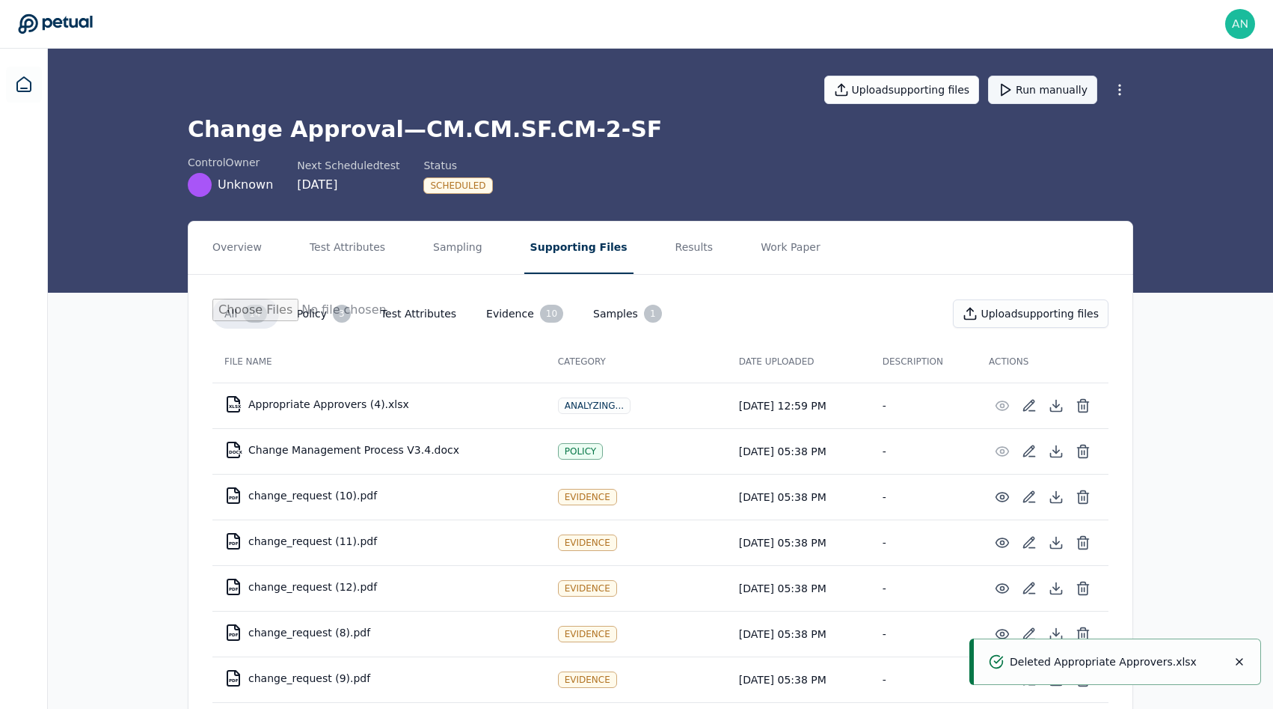
click at [1063, 91] on button "Run manually" at bounding box center [1042, 90] width 109 height 28
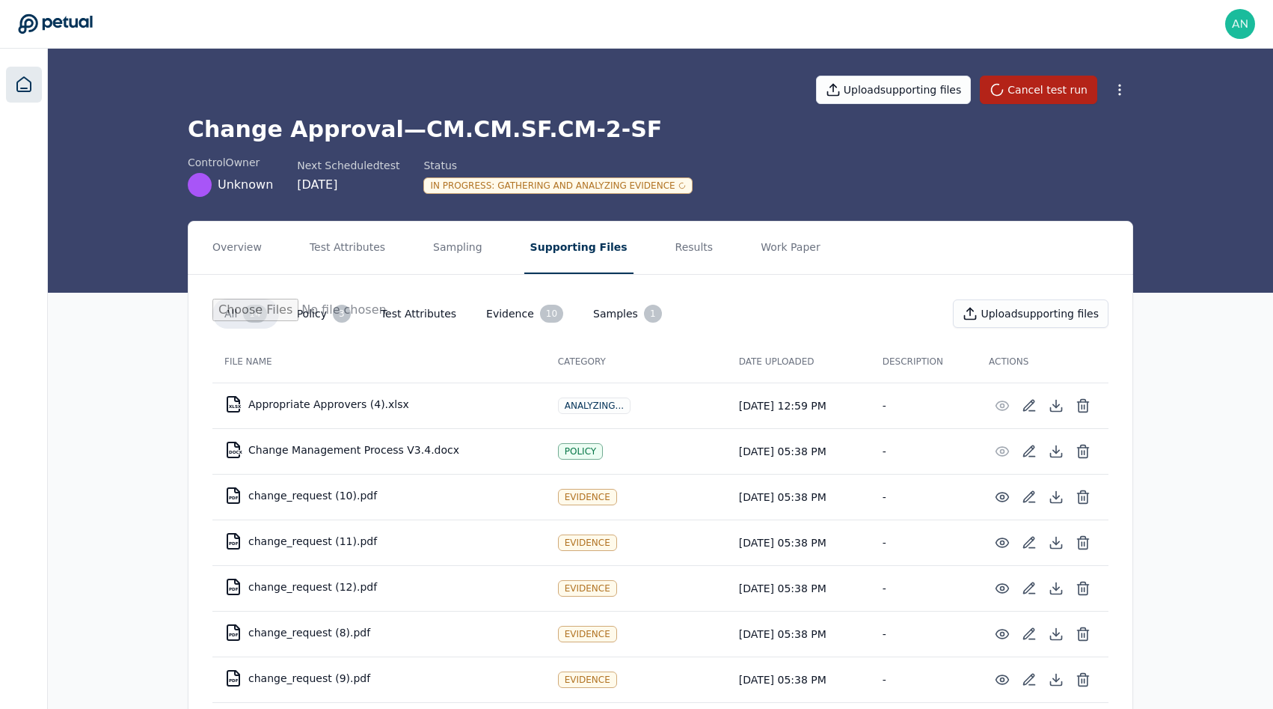
click at [23, 88] on icon at bounding box center [23, 84] width 13 height 14
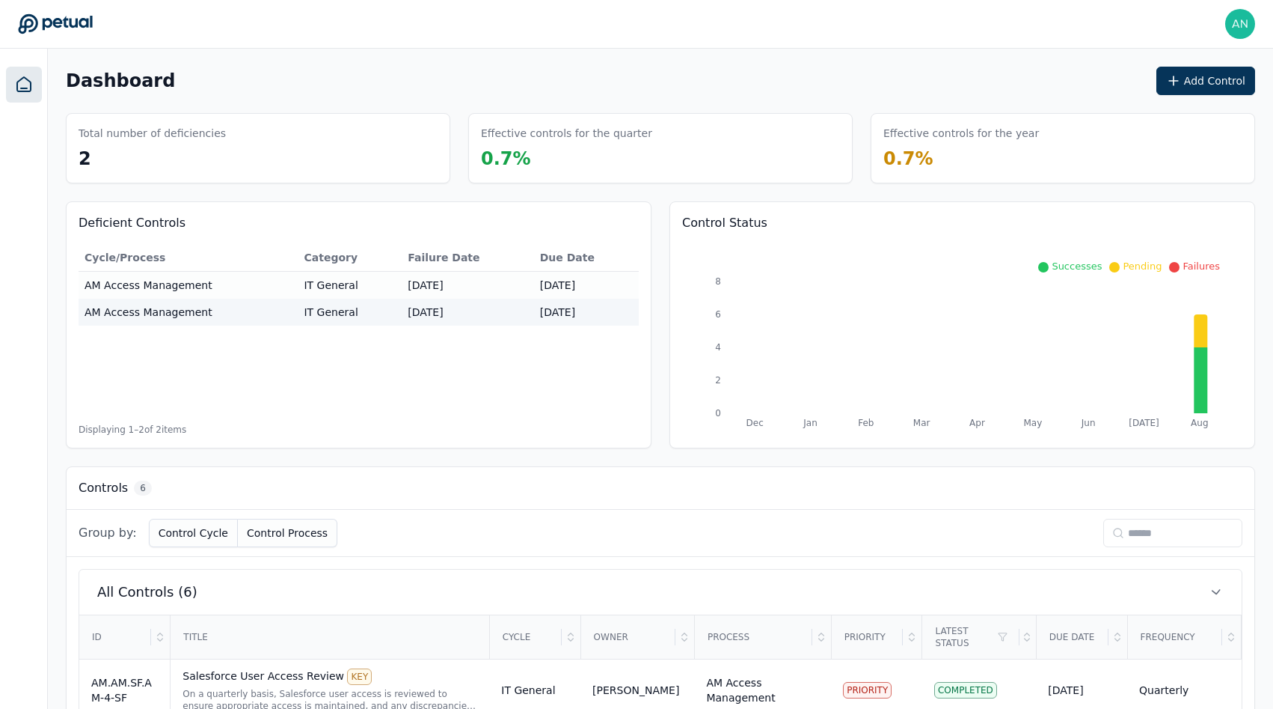
scroll to position [369, 0]
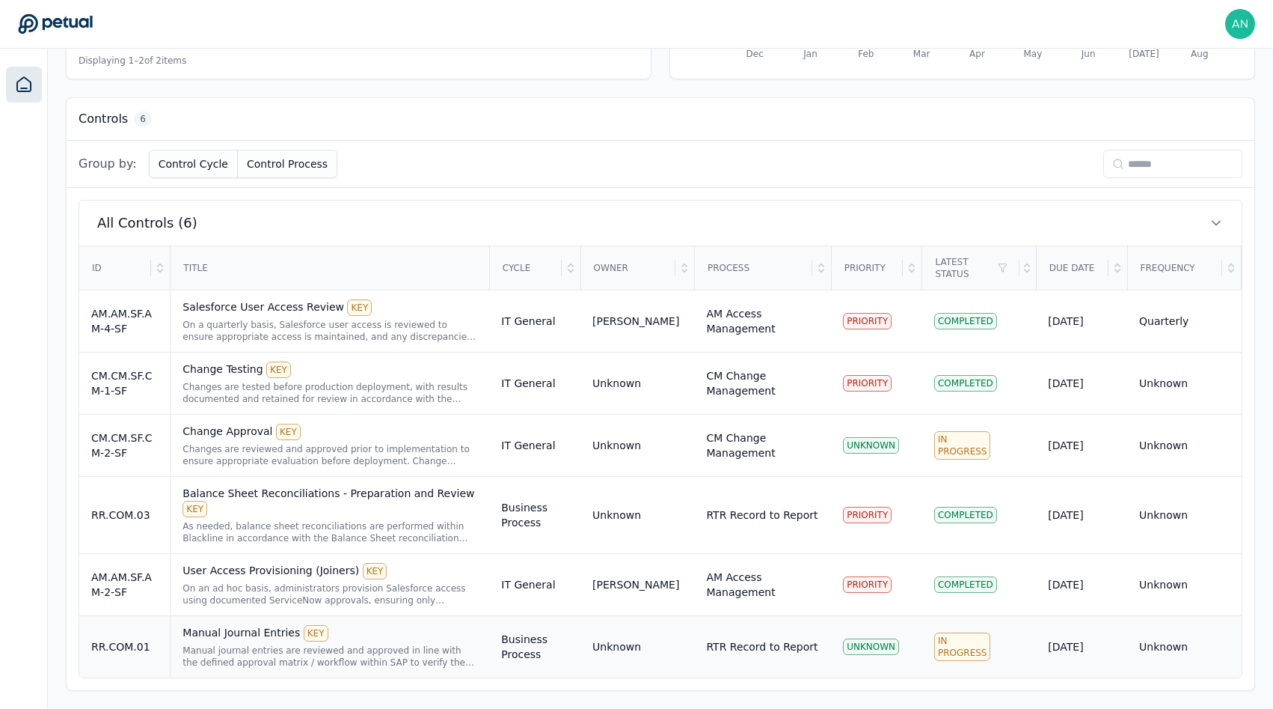
click at [283, 642] on div "Manual Journal Entries KEY Manual journal entries are reviewed and approved in …" at bounding box center [330, 646] width 295 height 43
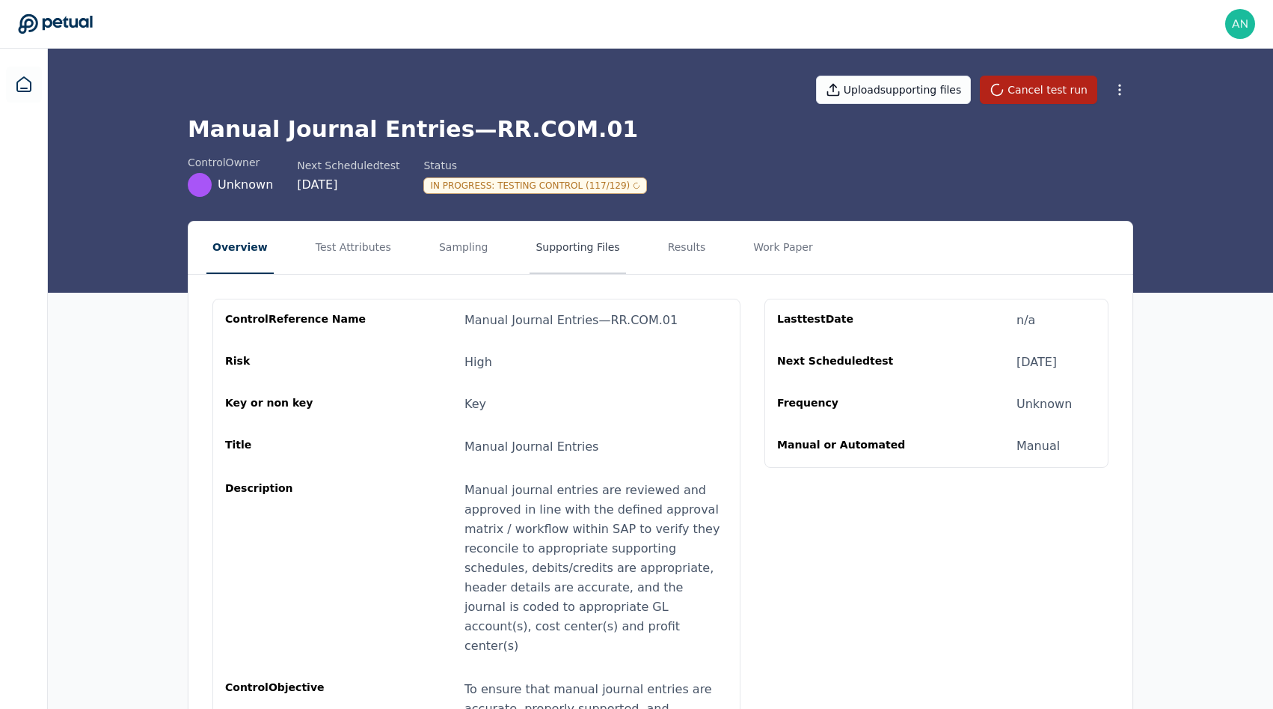
click at [539, 248] on button "Supporting Files" at bounding box center [578, 247] width 96 height 52
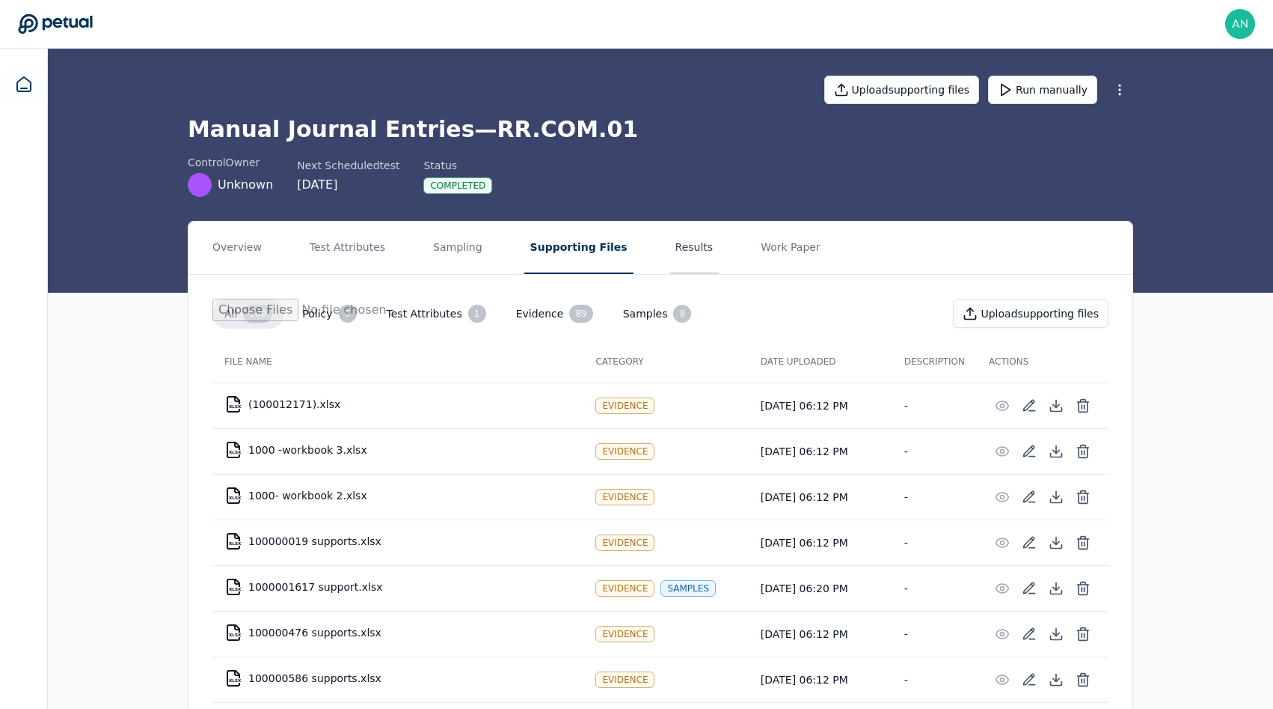
click at [670, 253] on button "Results" at bounding box center [695, 247] width 50 height 52
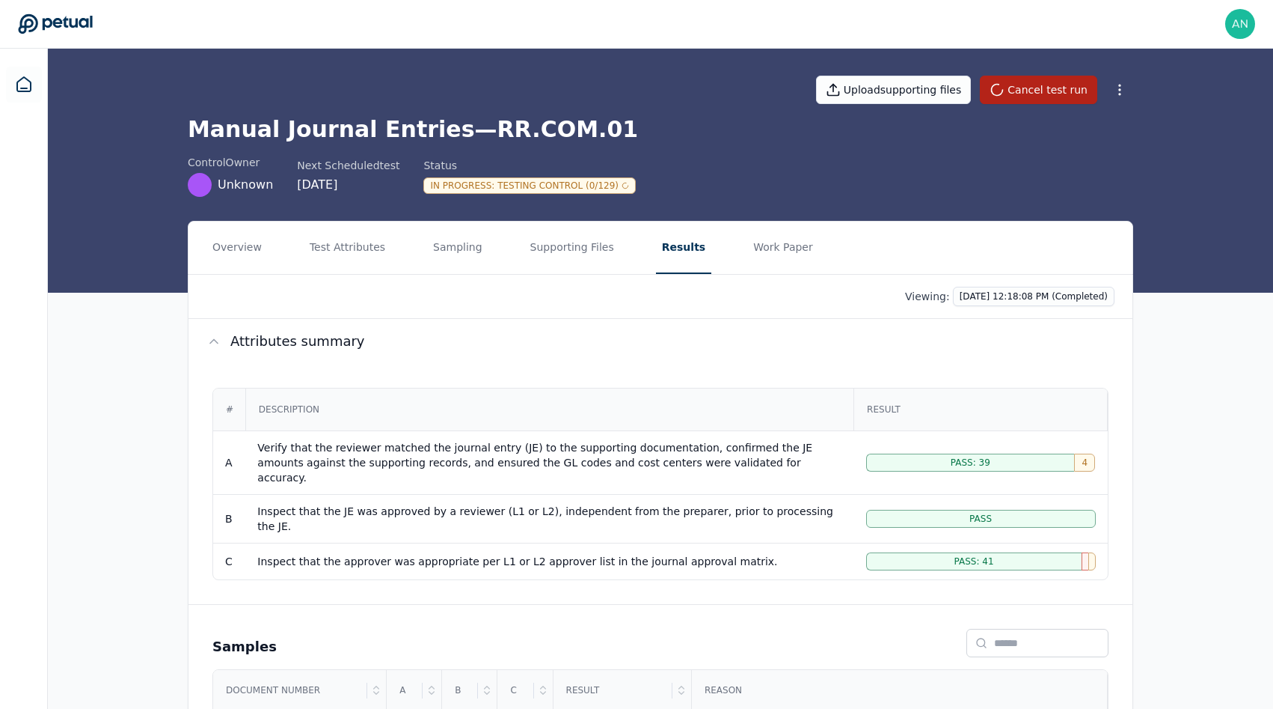
click at [45, 85] on div at bounding box center [24, 379] width 48 height 661
click at [24, 85] on icon at bounding box center [24, 85] width 18 height 18
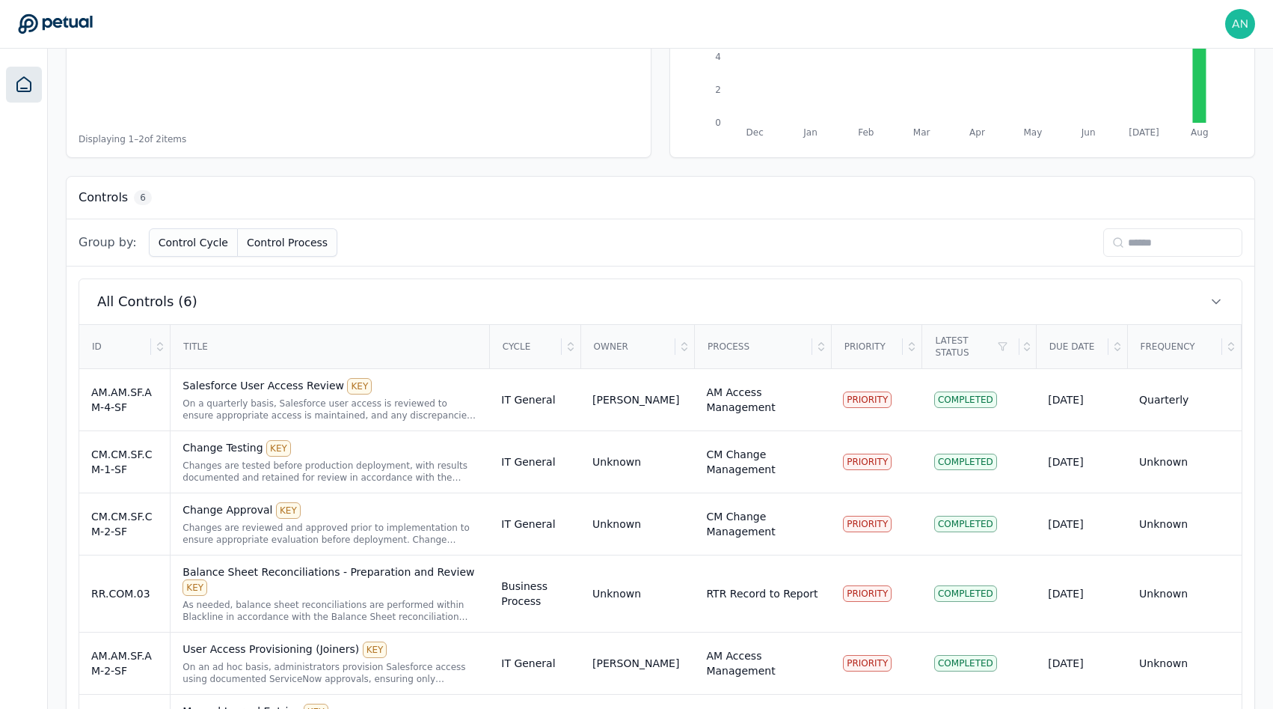
scroll to position [369, 0]
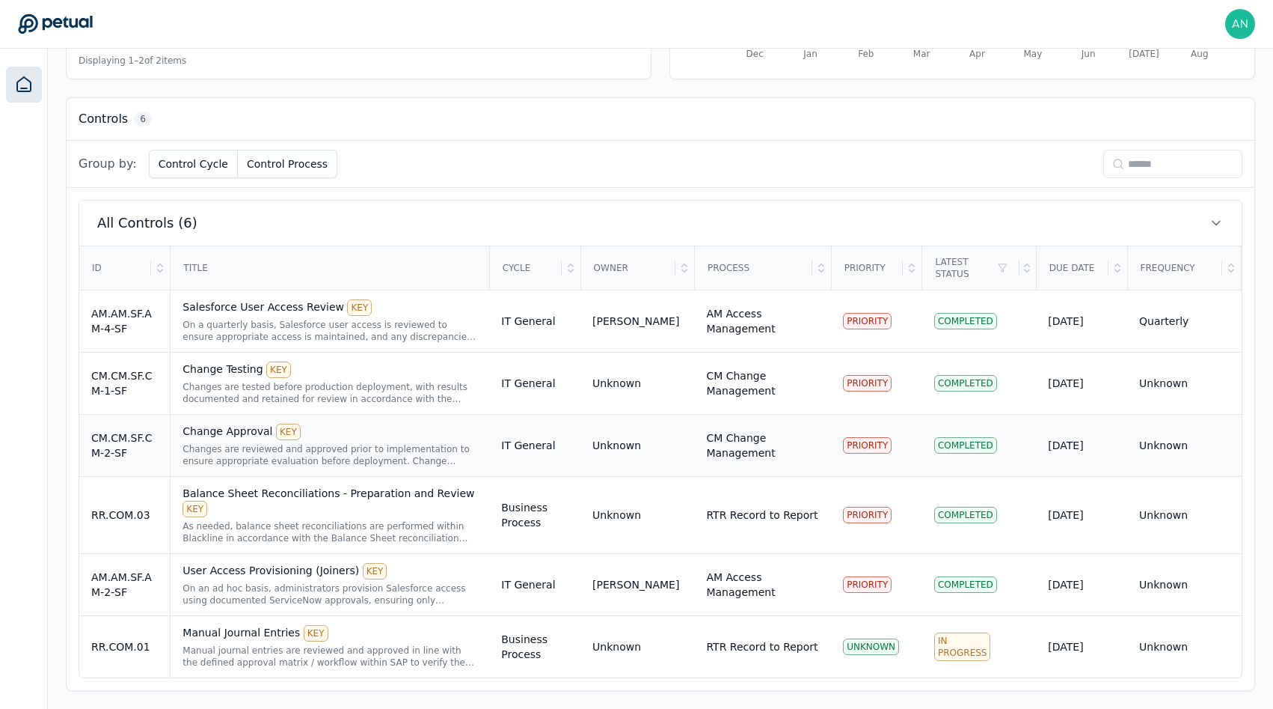
click at [239, 450] on div "Changes are reviewed and approved prior to implementation to ensure appropriate…" at bounding box center [330, 455] width 295 height 24
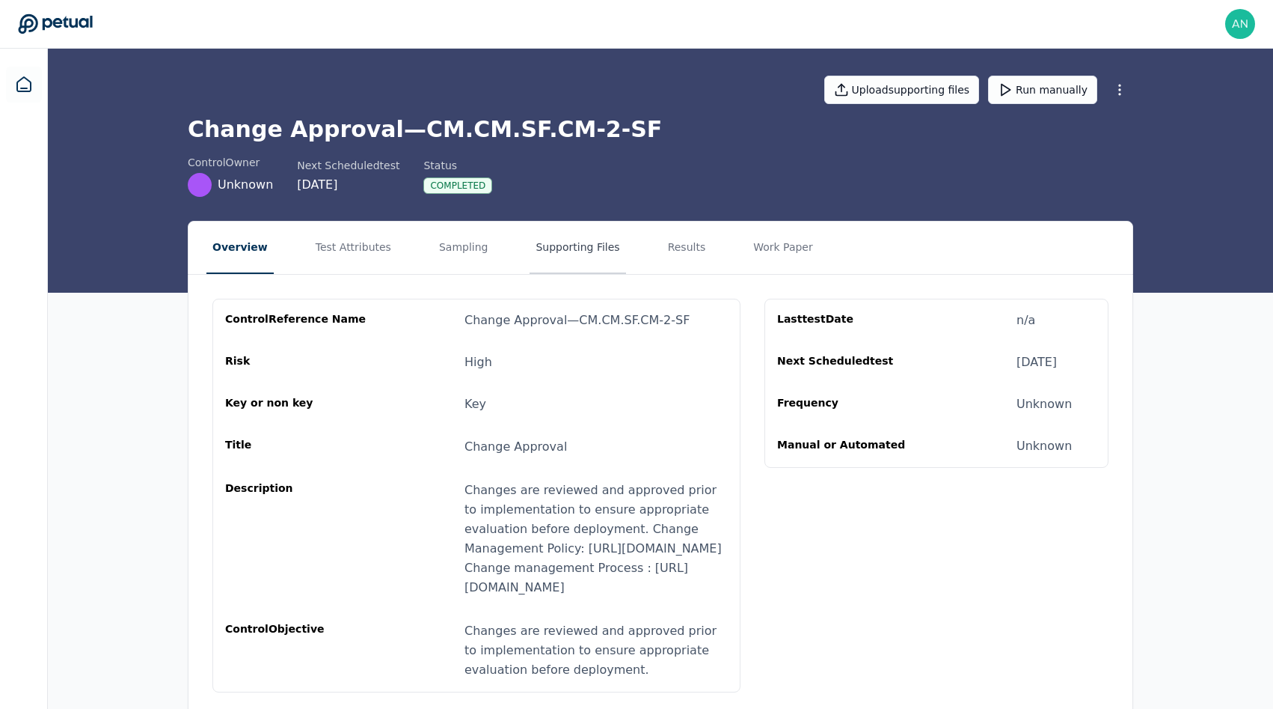
click at [533, 252] on button "Supporting Files" at bounding box center [578, 247] width 96 height 52
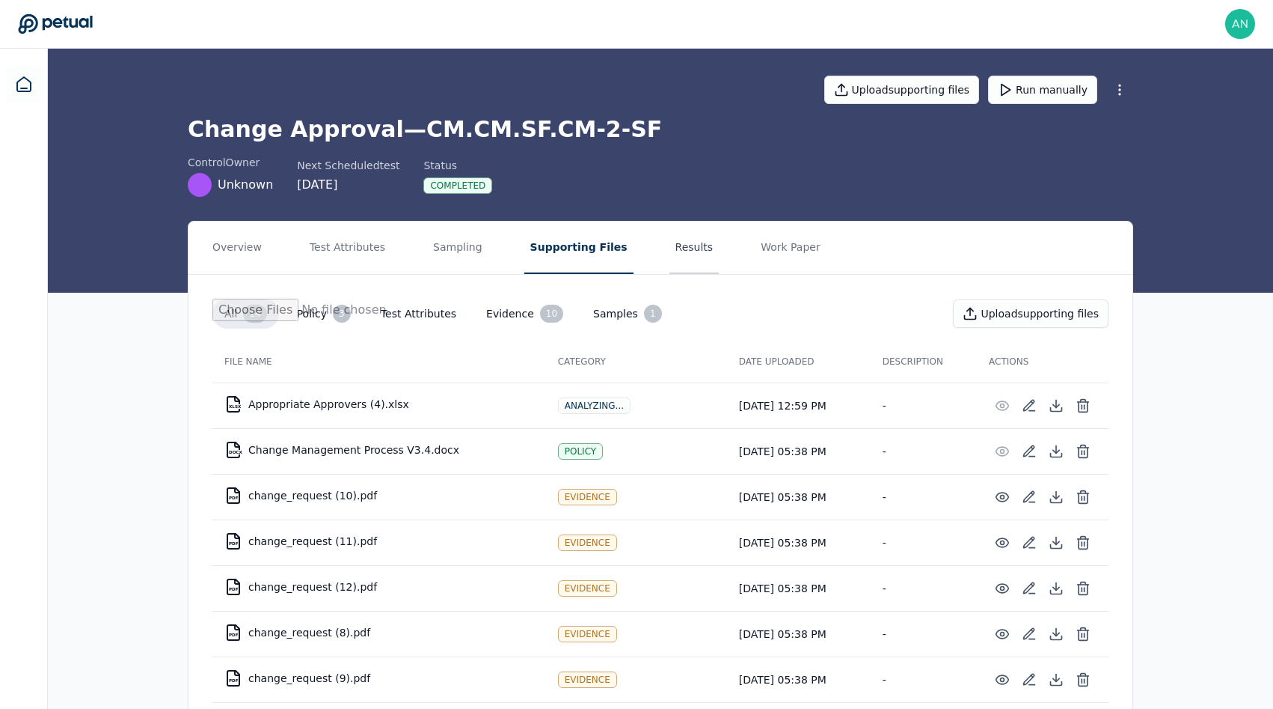
click at [681, 272] on button "Results" at bounding box center [695, 247] width 50 height 52
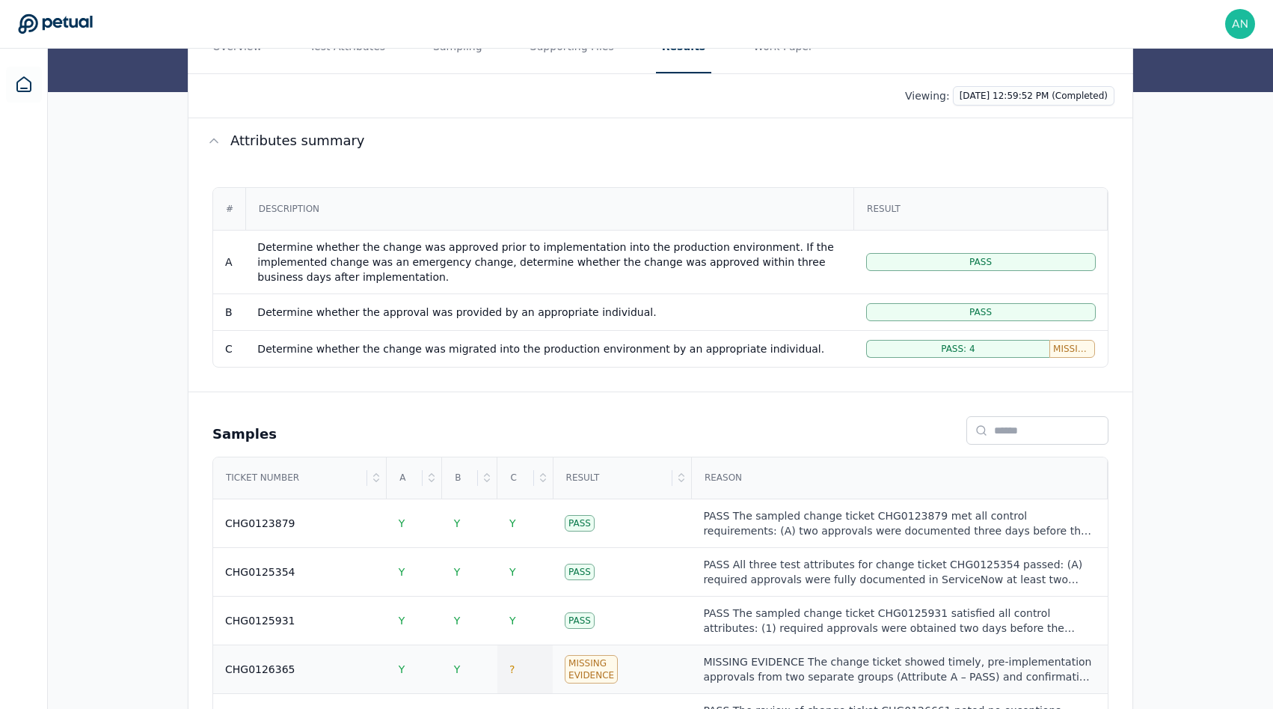
scroll to position [283, 0]
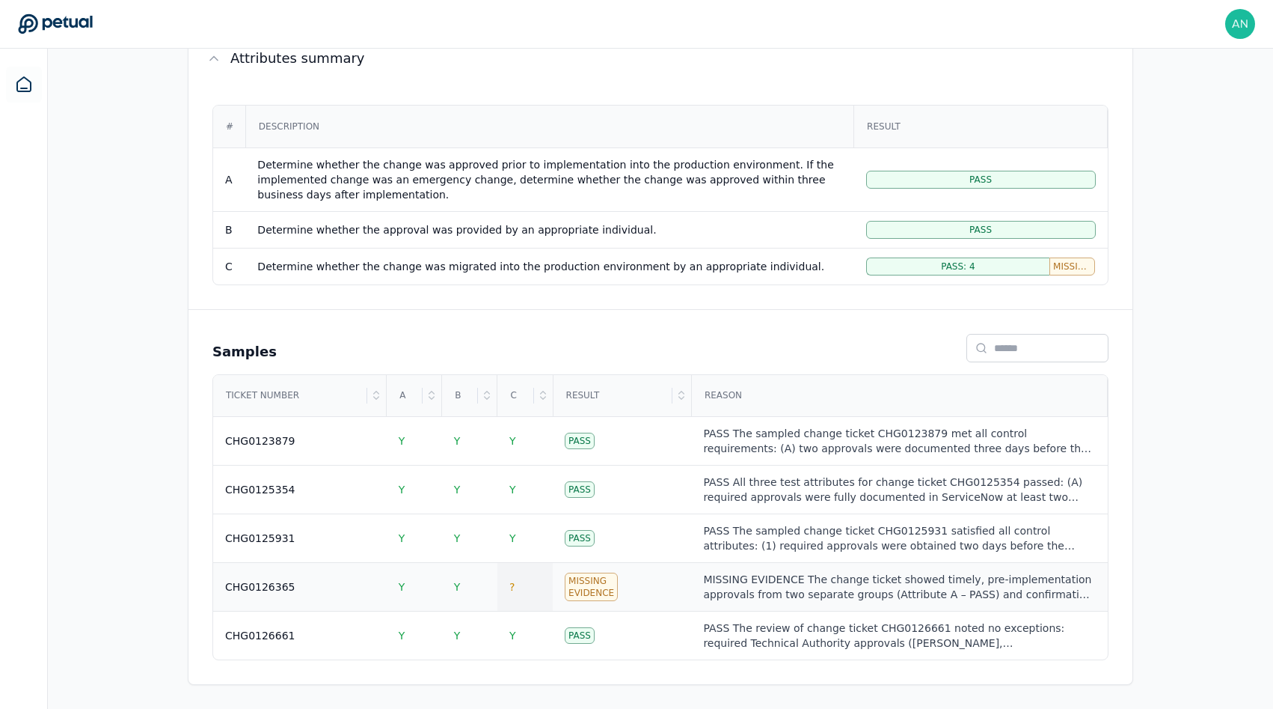
click at [534, 601] on td "?" at bounding box center [525, 587] width 55 height 49
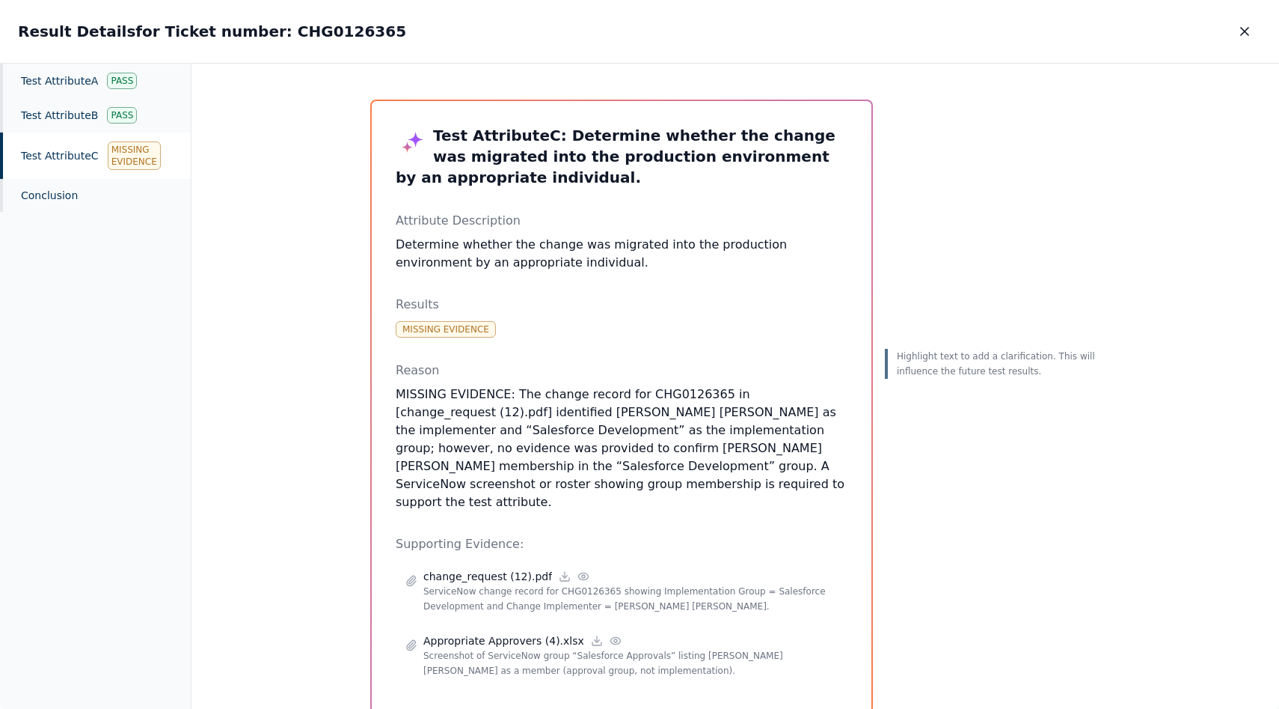
click at [79, 156] on div "Test Attribute C Missing Evidence" at bounding box center [95, 155] width 191 height 46
click at [108, 153] on div "Missing Evidence" at bounding box center [134, 155] width 53 height 28
click at [91, 123] on div "Test Attribute B Pass" at bounding box center [95, 115] width 191 height 34
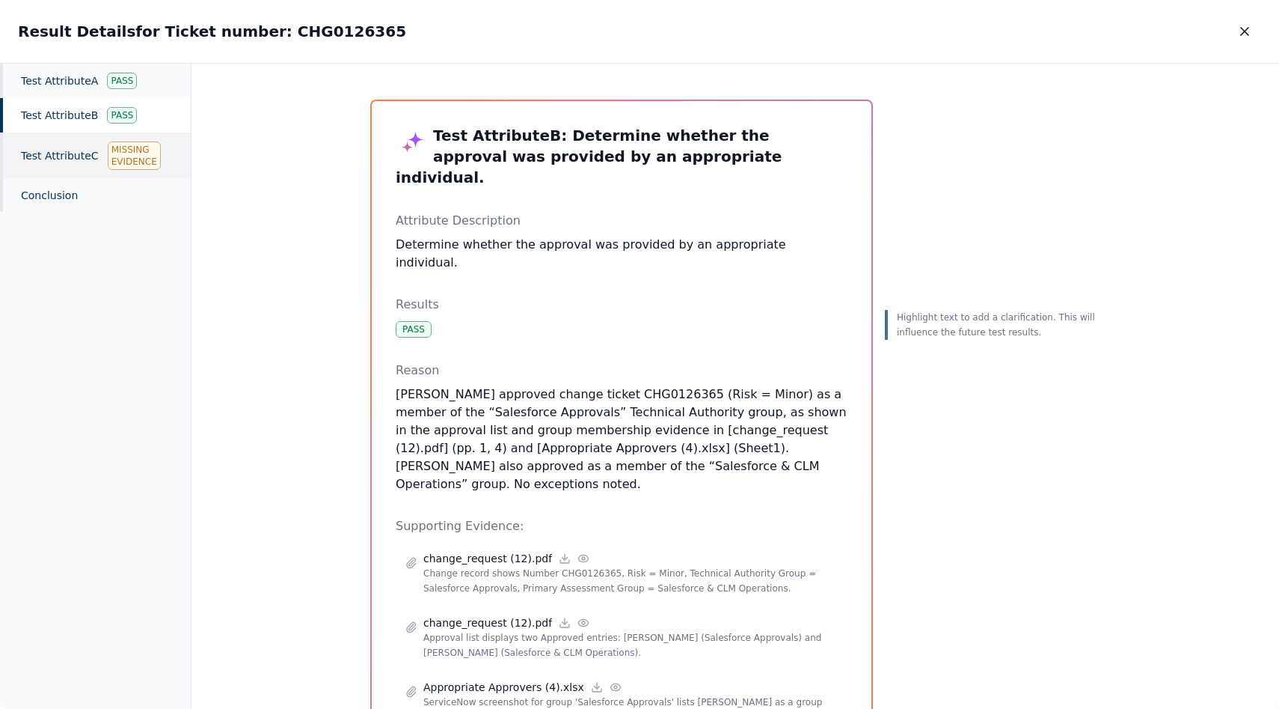
click at [76, 160] on div "Test Attribute C Missing Evidence" at bounding box center [95, 155] width 191 height 46
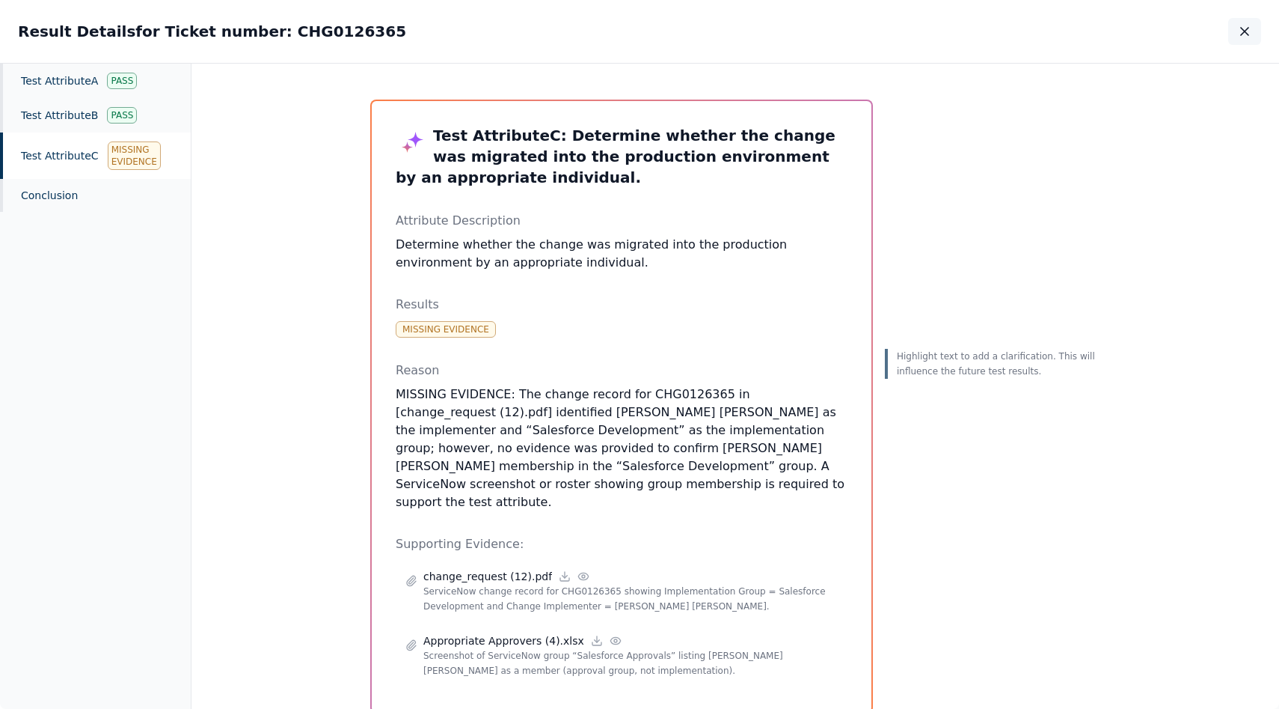
click at [1238, 27] on icon "button" at bounding box center [1245, 31] width 15 height 15
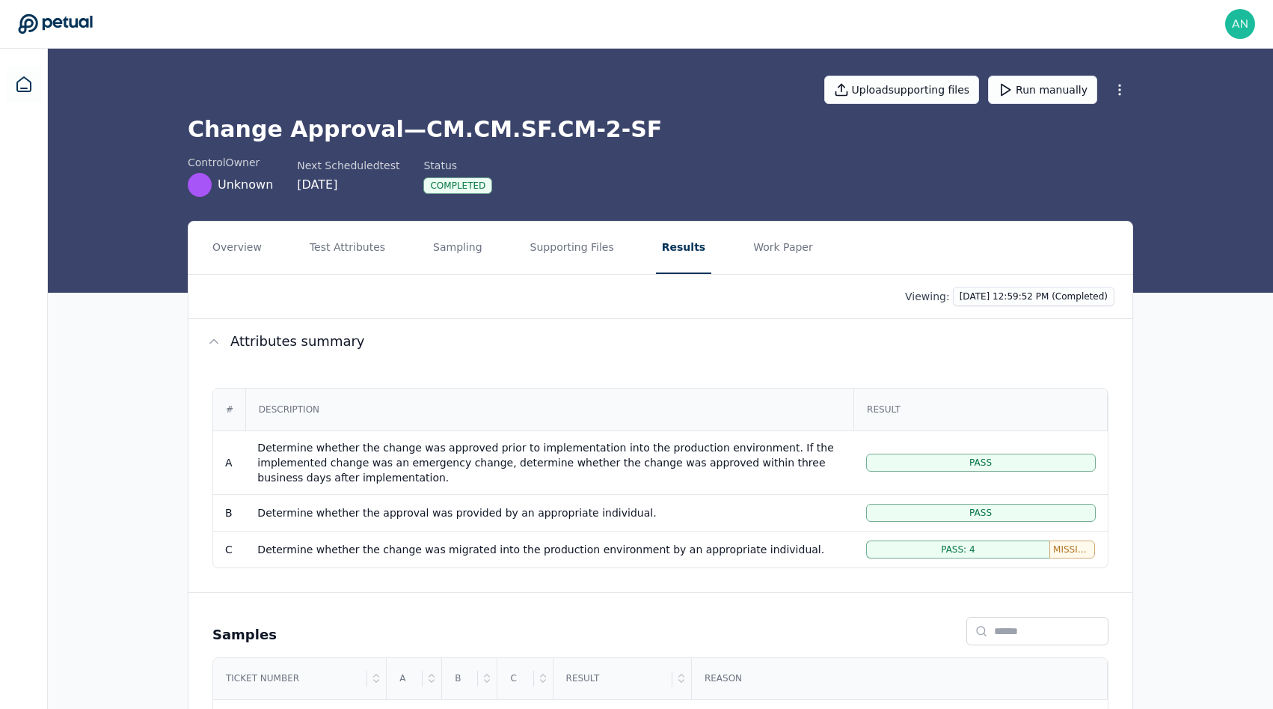
click at [510, 129] on h1 "Change Approval — CM.CM.SF.CM-2-SF" at bounding box center [661, 129] width 946 height 27
click at [417, 129] on h1 "Change Approval — CM.CM.SF.CM-2-SF" at bounding box center [661, 129] width 946 height 27
click at [495, 129] on h1 "Change Approval — CM.CM.SF.CM-2-SF" at bounding box center [661, 129] width 946 height 27
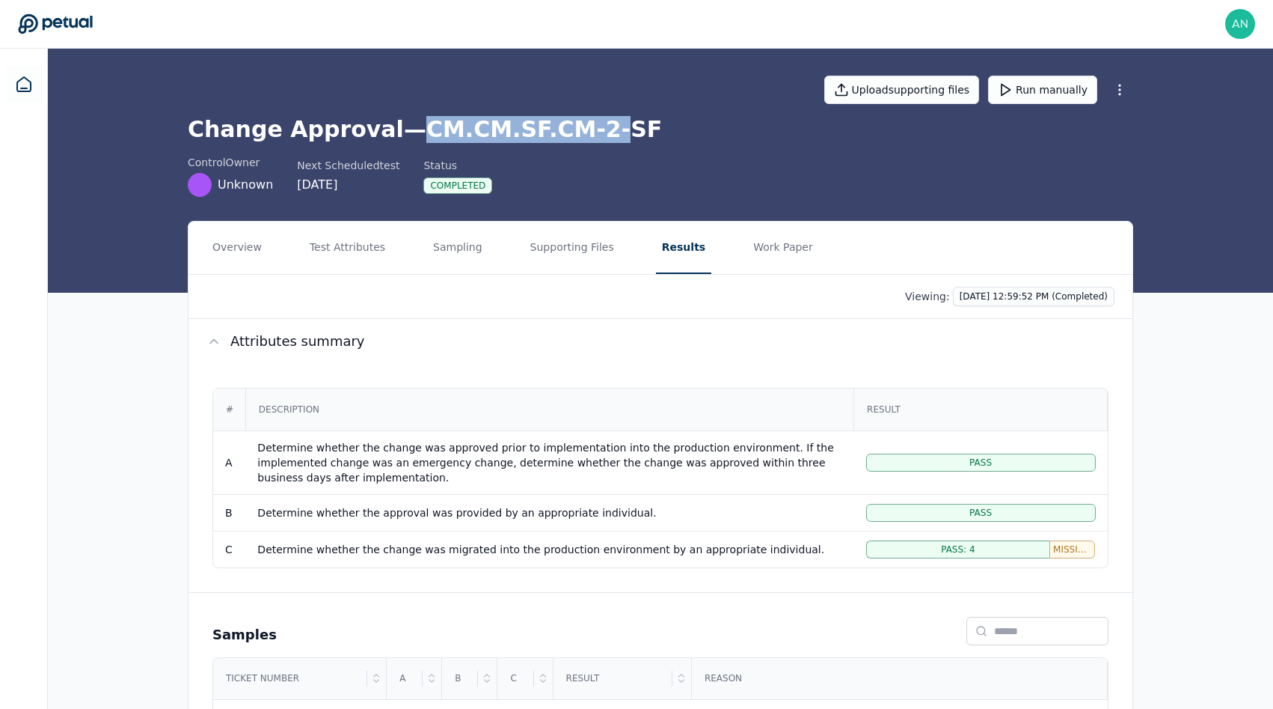
click at [572, 129] on h1 "Change Approval — CM.CM.SF.CM-2-SF" at bounding box center [661, 129] width 946 height 27
click at [599, 129] on h1 "Change Approval — CM.CM.SF.CM-2-SF" at bounding box center [661, 129] width 946 height 27
copy h1 "CM.CM.SF.CM-2-SF"
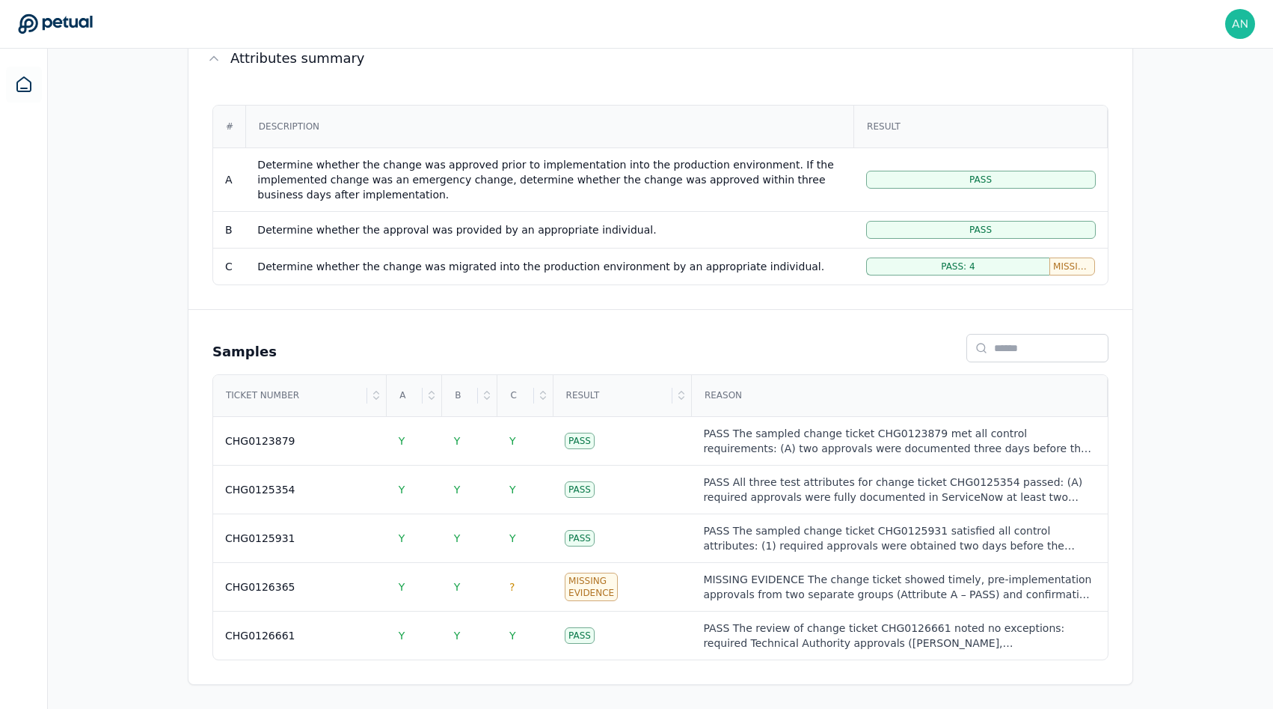
scroll to position [281, 0]
click at [291, 589] on div "CHG0126365" at bounding box center [300, 588] width 150 height 15
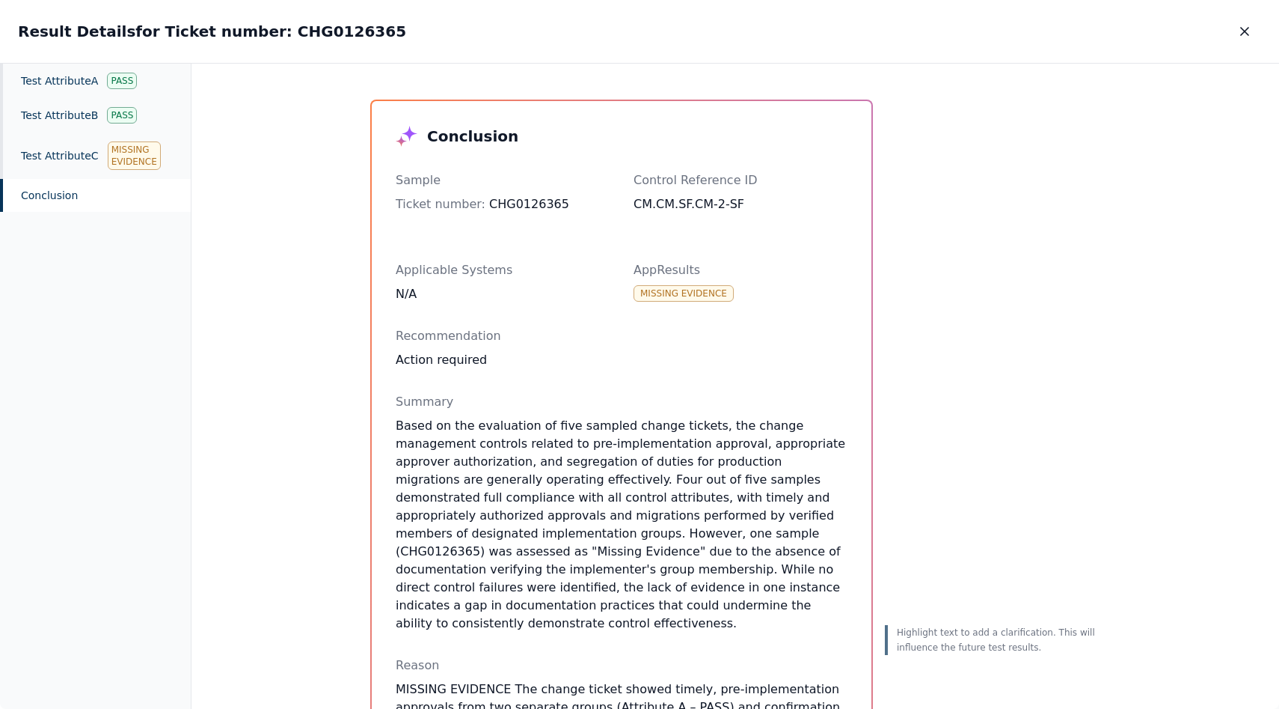
click at [512, 216] on div "Sample Ticket number : CHG0126365 Control Reference ID CM.CM.SF.CM-2-SF" at bounding box center [622, 204] width 452 height 66
click at [512, 215] on div "Sample Ticket number : CHG0126365 Control Reference ID CM.CM.SF.CM-2-SF" at bounding box center [622, 204] width 452 height 66
click at [512, 206] on div "Ticket number : CHG0126365" at bounding box center [503, 204] width 214 height 18
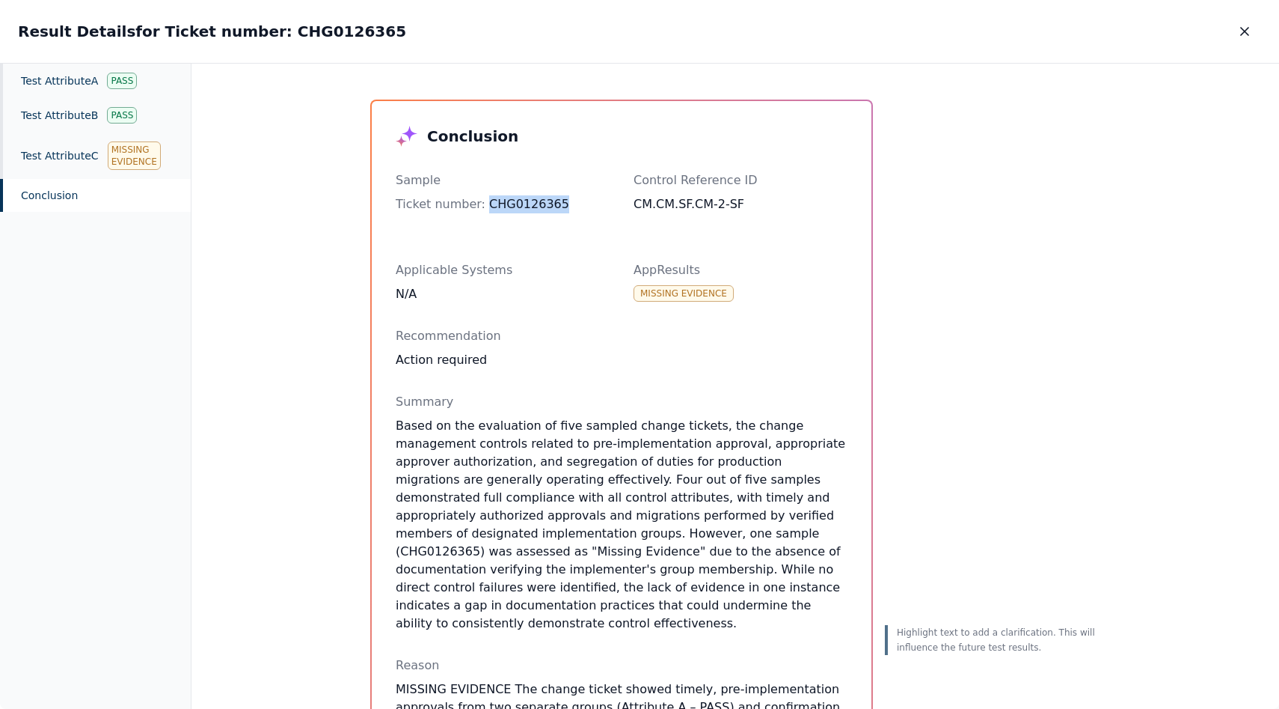
copy div "CHG0126365"
click at [103, 168] on div "Test Attribute C Missing Evidence" at bounding box center [95, 155] width 191 height 46
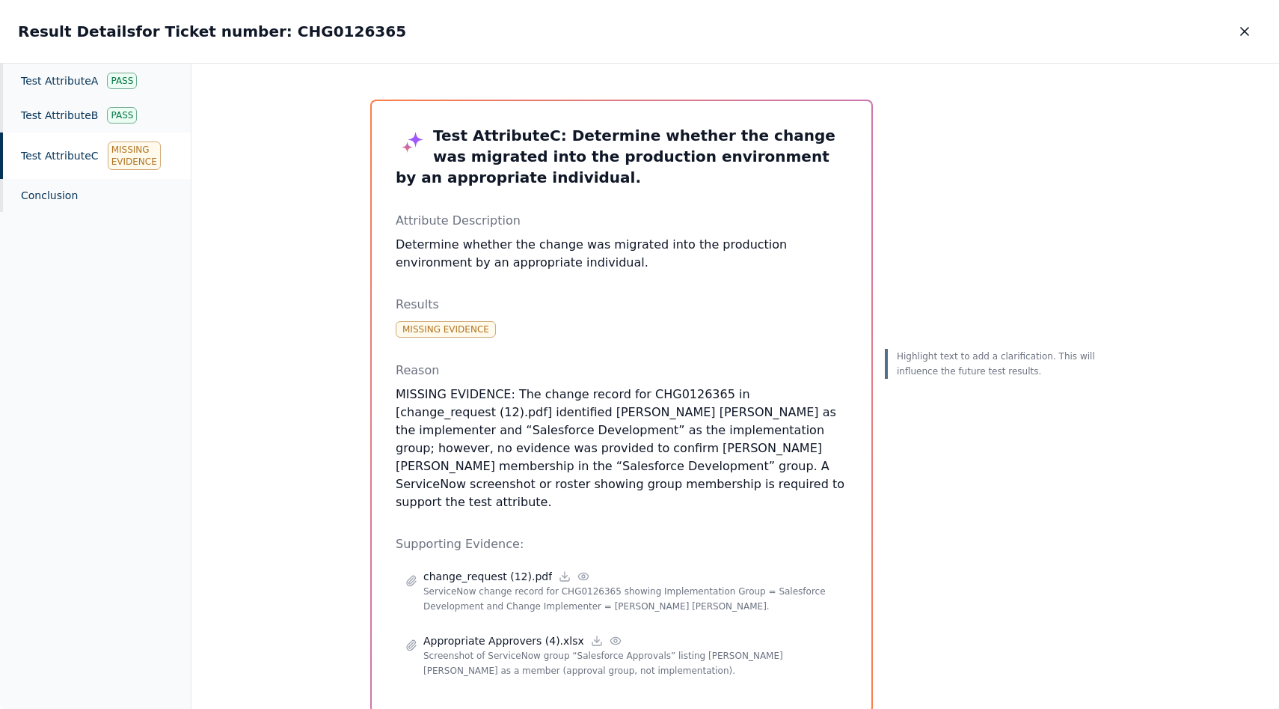
click at [1249, 13] on div "Result Details for Ticket number: CHG0126365 Result Details for Ticket number: …" at bounding box center [639, 31] width 1279 height 63
click at [1249, 22] on button "button" at bounding box center [1245, 31] width 33 height 27
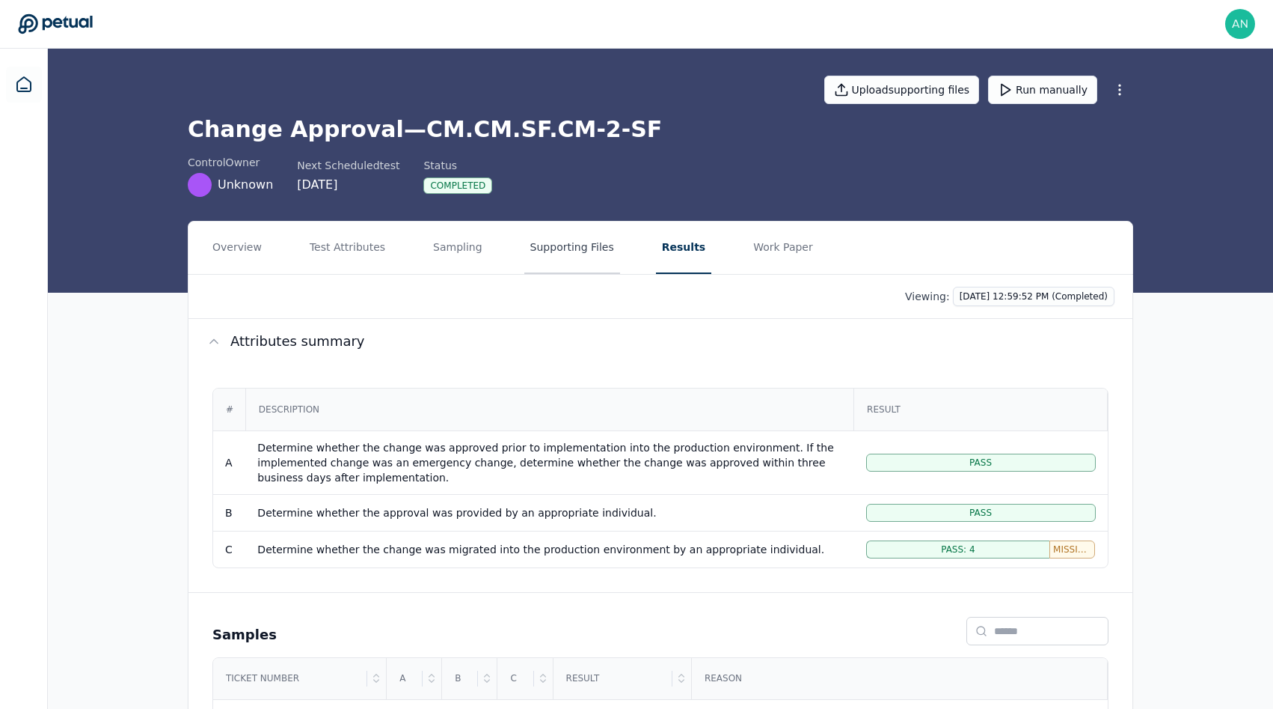
click at [548, 235] on button "Supporting Files" at bounding box center [572, 247] width 96 height 52
